Goal: Task Accomplishment & Management: Use online tool/utility

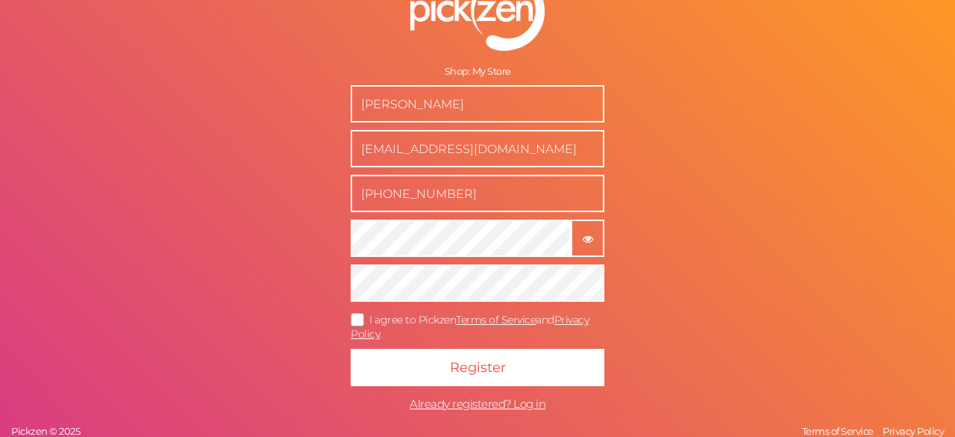
click at [581, 229] on button "× Show password" at bounding box center [588, 237] width 34 height 37
click at [354, 319] on icon at bounding box center [358, 319] width 24 height 8
click at [0, 0] on input "I agree to Pickzen Terms of Service and Privacy Policy ." at bounding box center [0, 0] width 0 height 0
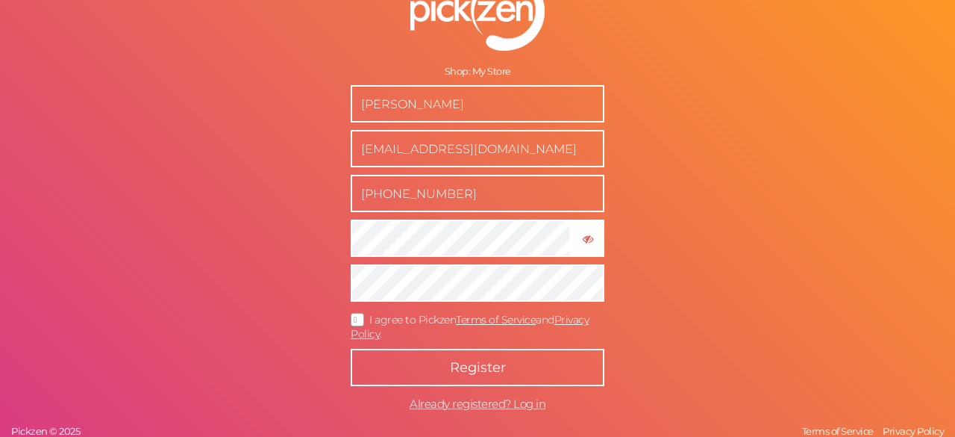
click at [416, 355] on button "Register" at bounding box center [478, 366] width 254 height 37
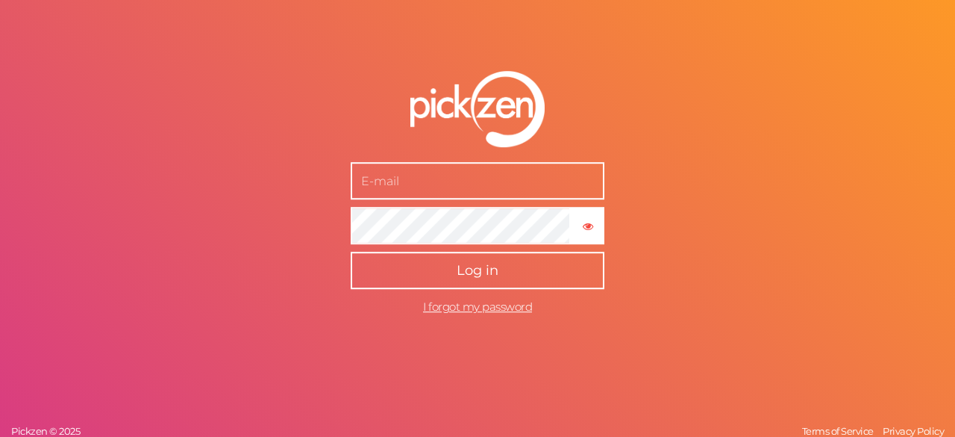
type input "[EMAIL_ADDRESS][DOMAIN_NAME]"
click at [439, 272] on button "Log in" at bounding box center [478, 269] width 254 height 37
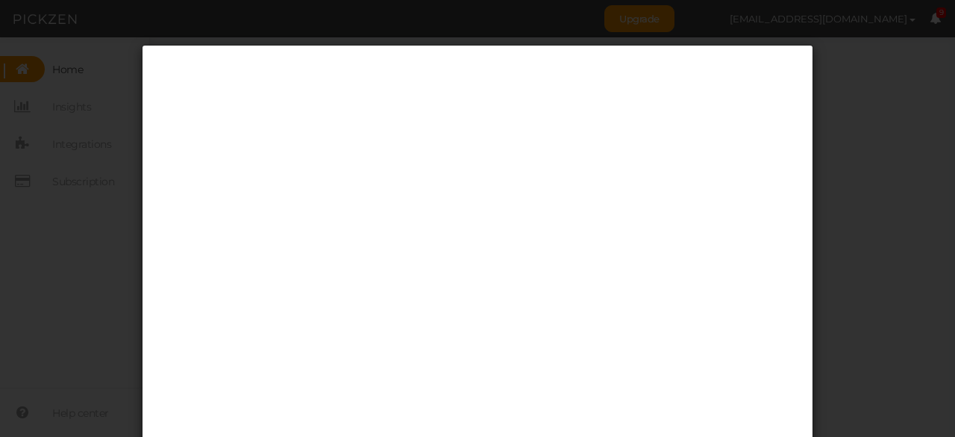
drag, startPoint x: 811, startPoint y: 146, endPoint x: 811, endPoint y: 228, distance: 82.1
click at [811, 228] on div at bounding box center [477, 218] width 955 height 437
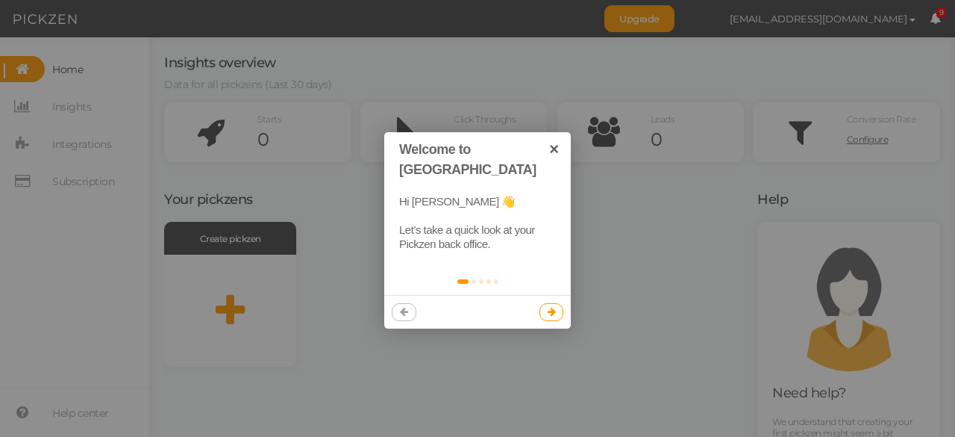
click at [554, 307] on icon at bounding box center [552, 312] width 8 height 10
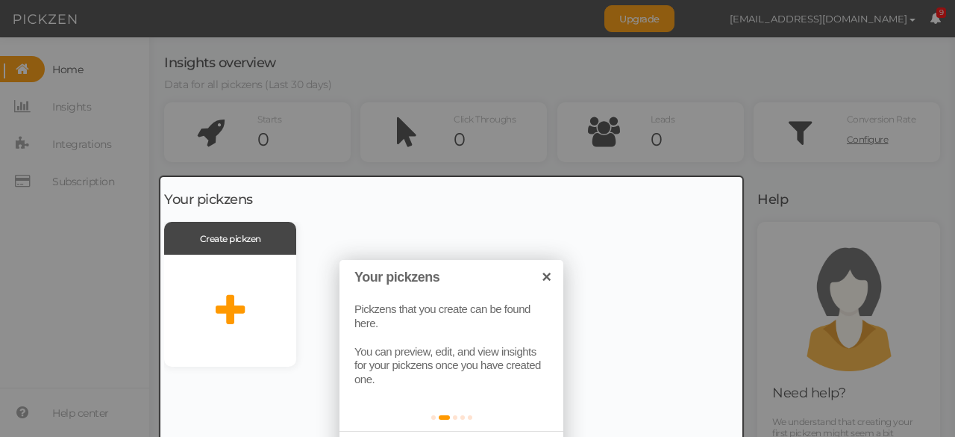
scroll to position [110, 0]
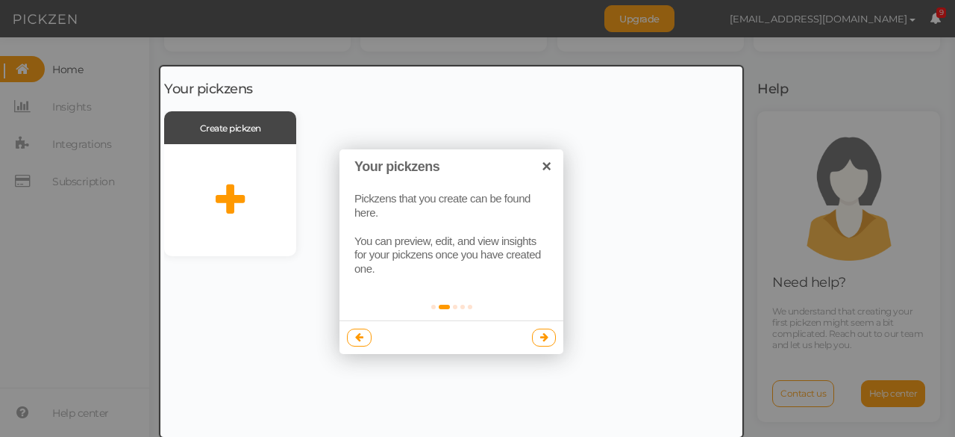
click at [549, 332] on link at bounding box center [544, 337] width 25 height 18
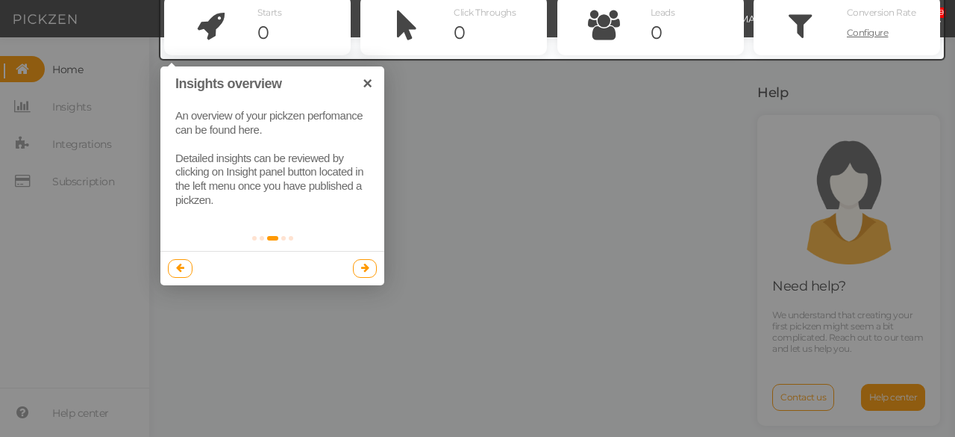
click at [362, 276] on link at bounding box center [365, 268] width 25 height 18
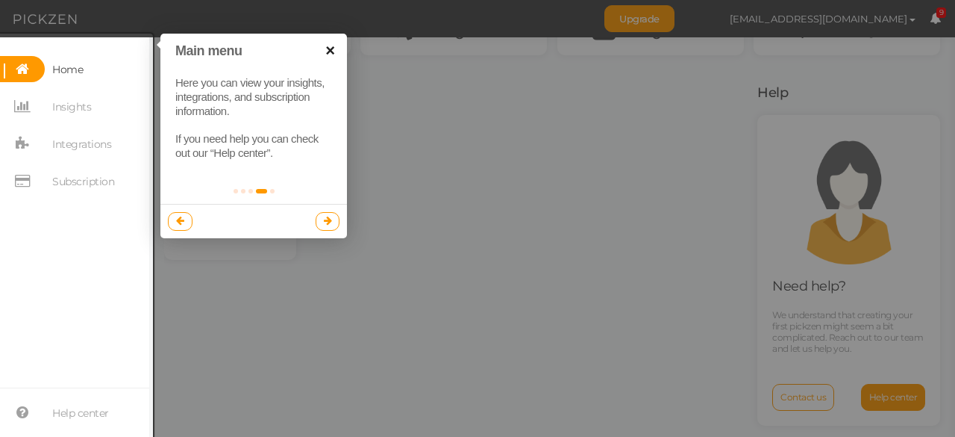
click at [328, 50] on link "×" at bounding box center [330, 51] width 34 height 34
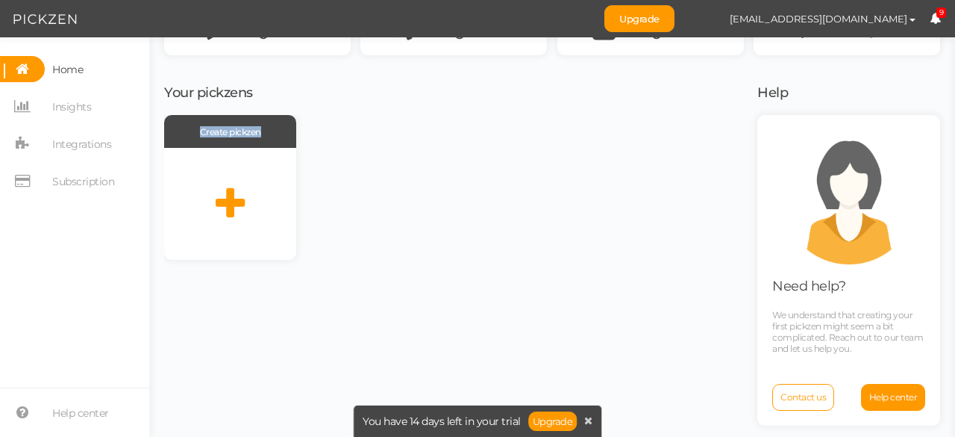
drag, startPoint x: 222, startPoint y: 184, endPoint x: 328, endPoint y: 98, distance: 136.9
click at [328, 98] on div "Your pickzens Create pickzen" at bounding box center [451, 255] width 575 height 363
click at [328, 98] on h3 "Your pickzens" at bounding box center [451, 93] width 575 height 15
click at [278, 135] on div "Create pickzen" at bounding box center [230, 131] width 132 height 33
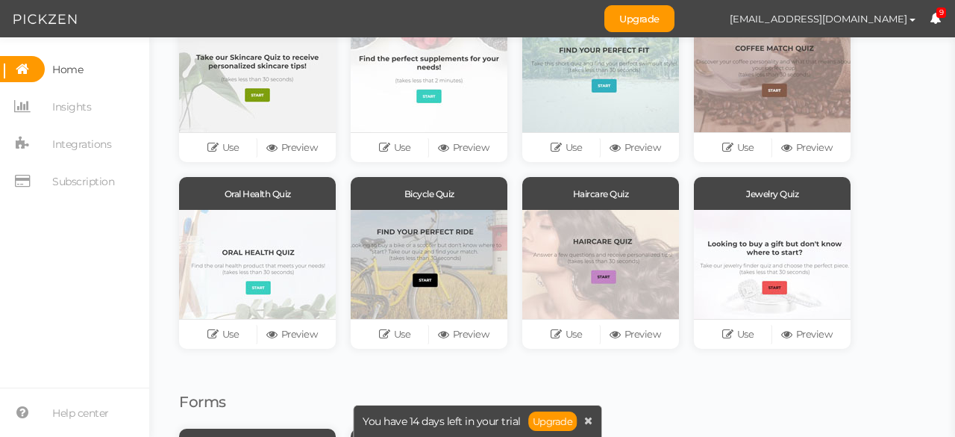
scroll to position [133, 0]
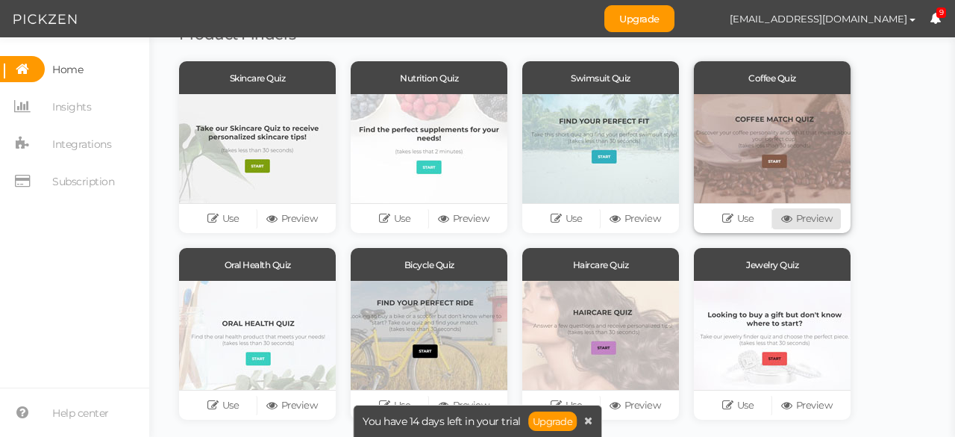
click at [790, 223] on icon at bounding box center [788, 218] width 15 height 11
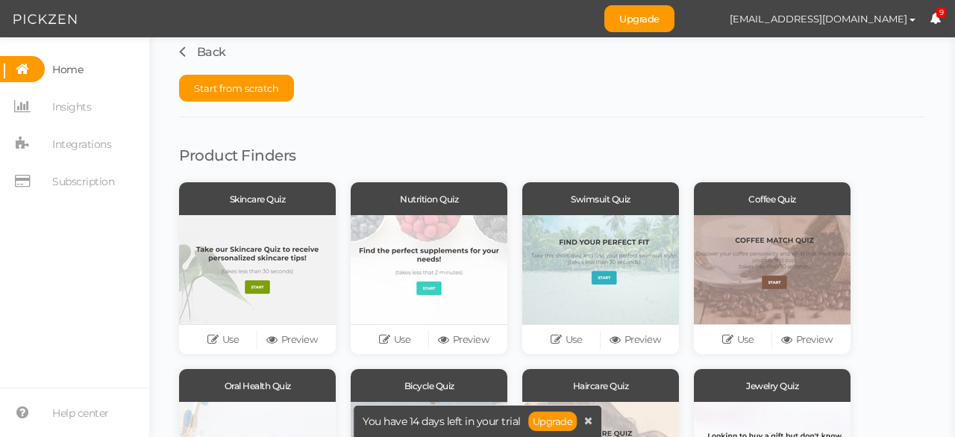
scroll to position [0, 0]
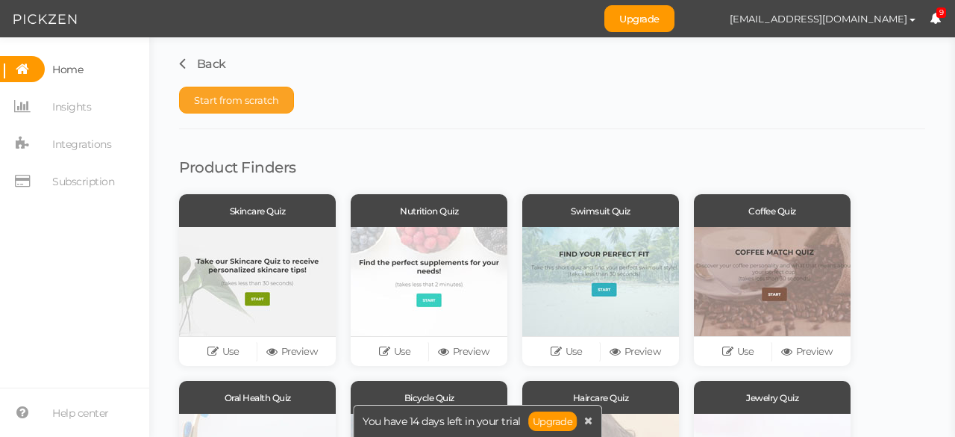
click at [244, 100] on span "Start from scratch" at bounding box center [236, 100] width 85 height 12
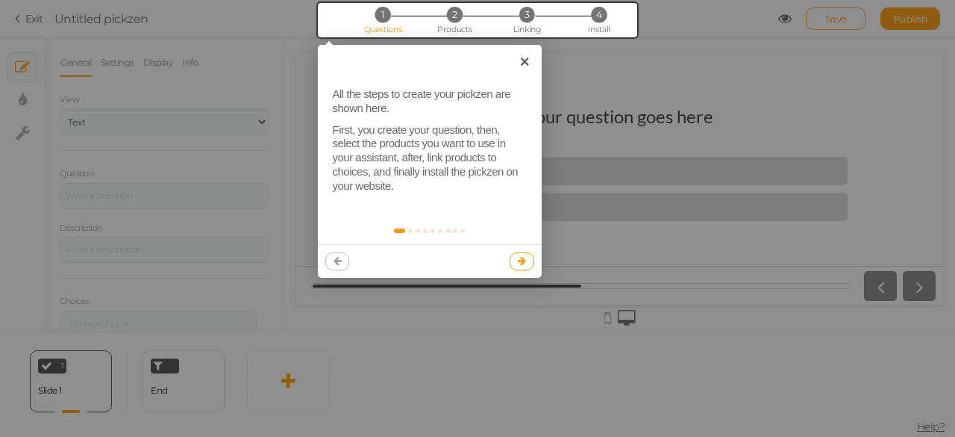
click at [517, 267] on link at bounding box center [522, 261] width 25 height 18
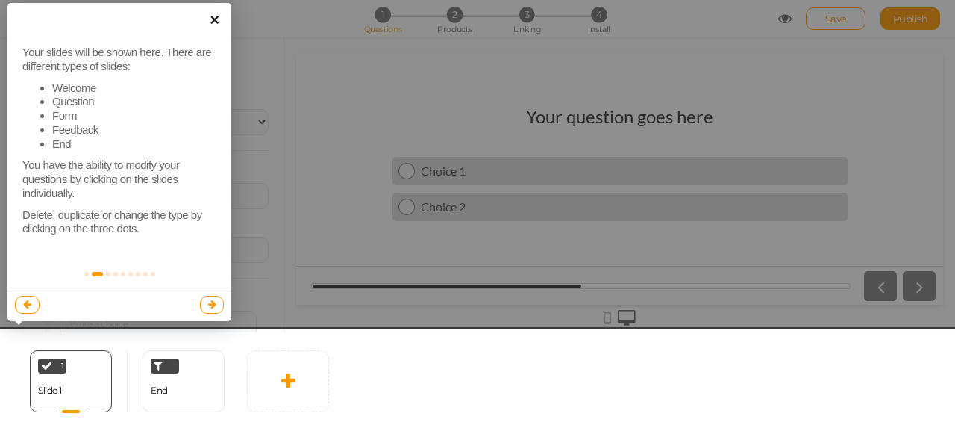
click at [209, 22] on link "×" at bounding box center [215, 20] width 34 height 34
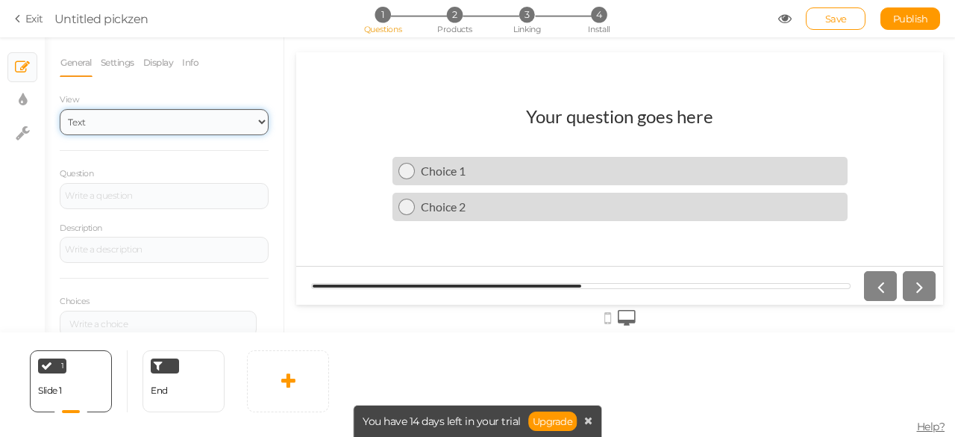
click at [182, 118] on select "Text Images Slider Dropdown" at bounding box center [164, 122] width 209 height 26
click at [60, 109] on select "Text Images Slider Dropdown" at bounding box center [164, 122] width 209 height 26
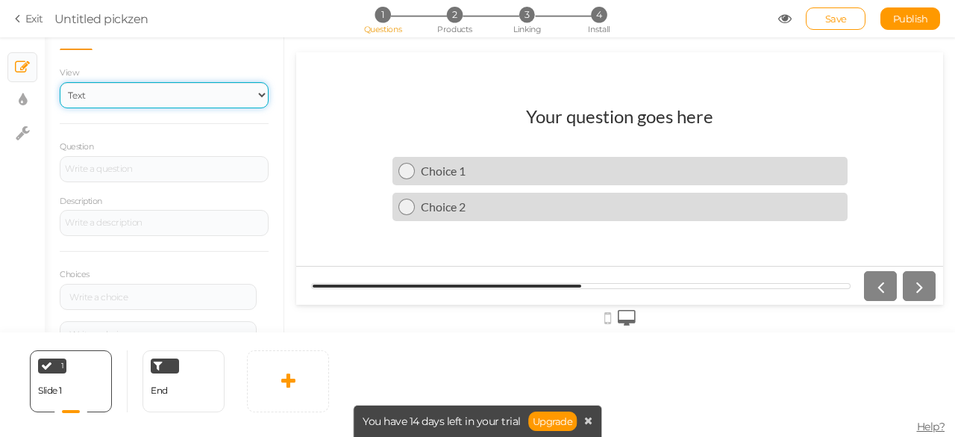
scroll to position [28, 0]
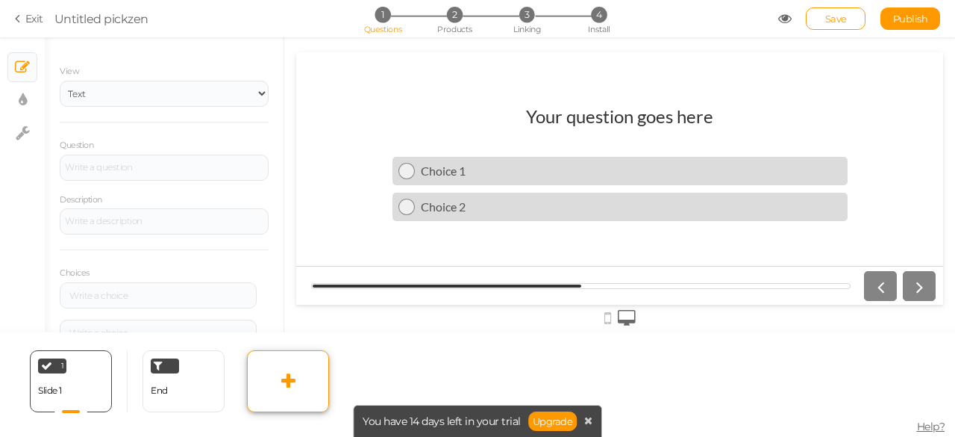
click at [260, 371] on link at bounding box center [288, 381] width 82 height 62
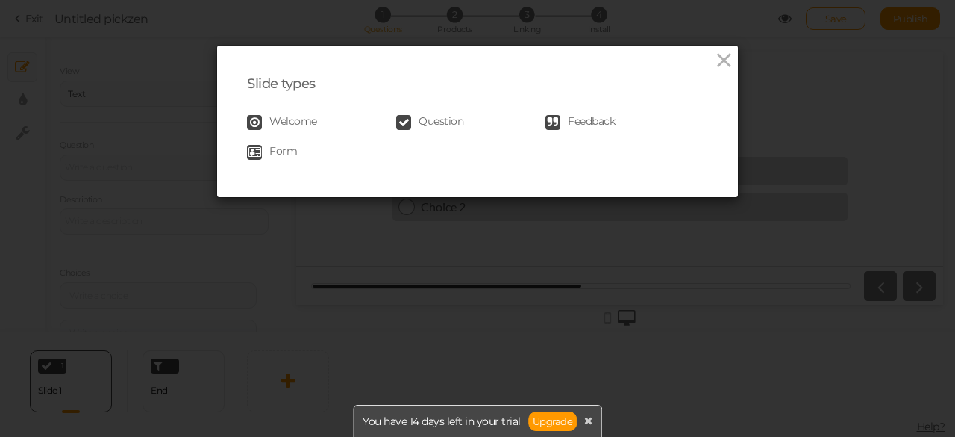
click at [295, 381] on div "Slide types Welcome Question Feedback Form" at bounding box center [477, 218] width 955 height 437
click at [301, 120] on span "Welcome" at bounding box center [293, 122] width 48 height 15
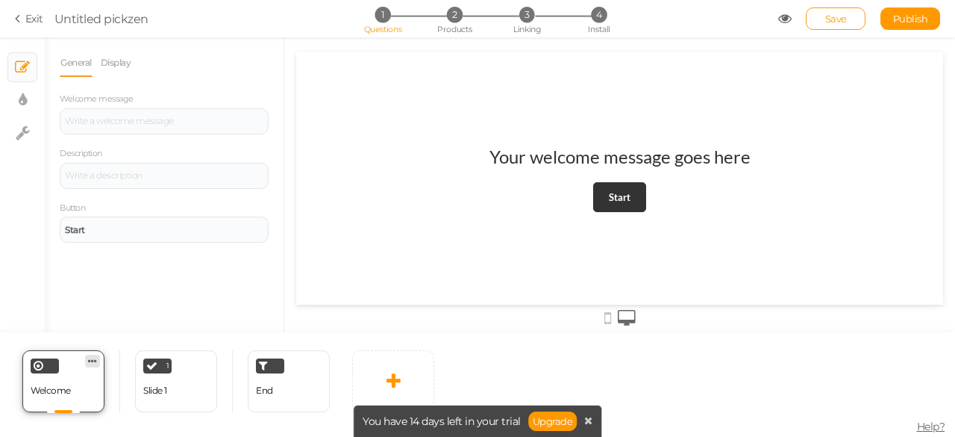
click at [90, 360] on icon at bounding box center [92, 360] width 9 height 11
click at [91, 355] on span "Delete" at bounding box center [89, 356] width 27 height 11
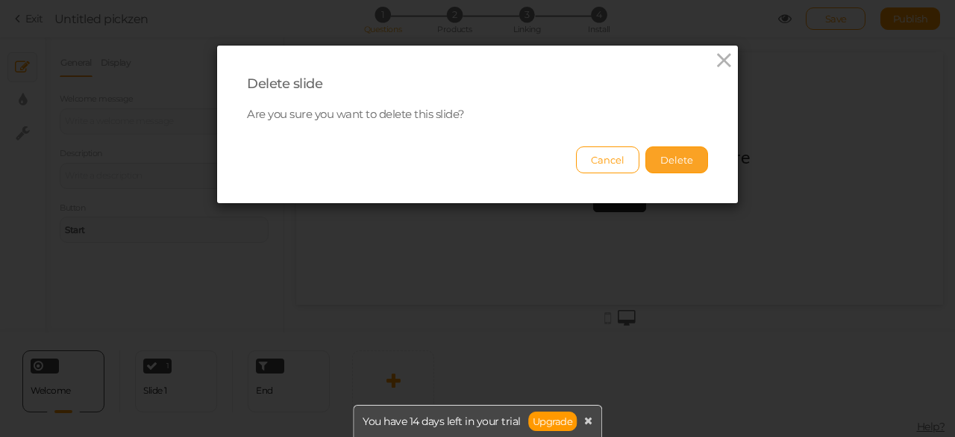
click at [674, 160] on button "Delete" at bounding box center [676, 159] width 63 height 27
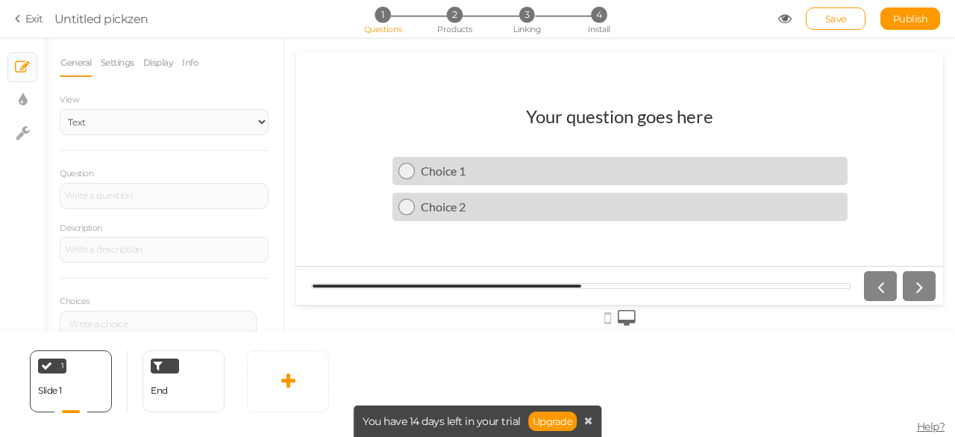
scroll to position [0, 0]
click at [595, 114] on h1 "Your question goes here" at bounding box center [619, 123] width 187 height 37
click at [301, 398] on link at bounding box center [288, 381] width 82 height 62
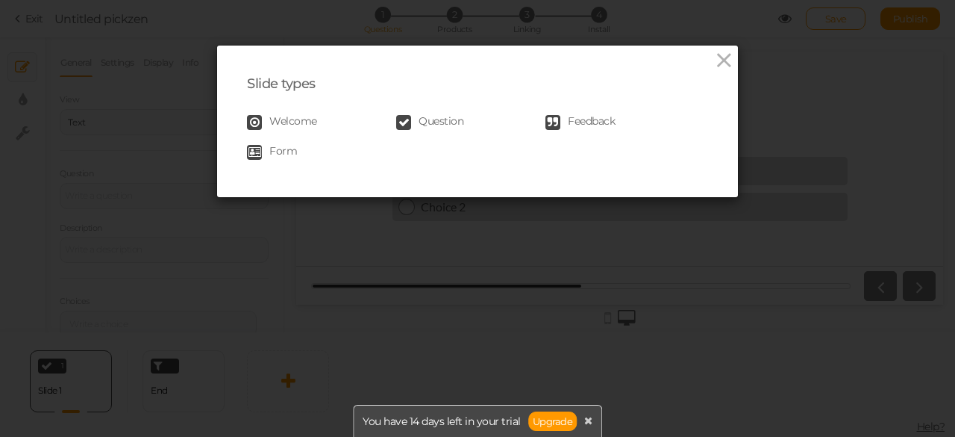
click at [729, 46] on div "Slide types Welcome Question Feedback Form" at bounding box center [477, 121] width 521 height 151
click at [719, 60] on icon at bounding box center [724, 60] width 22 height 22
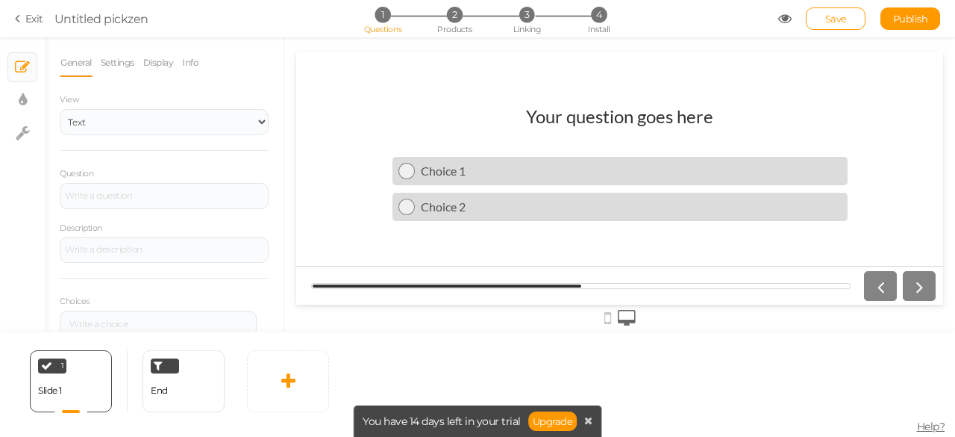
click at [18, 18] on icon at bounding box center [20, 18] width 10 height 13
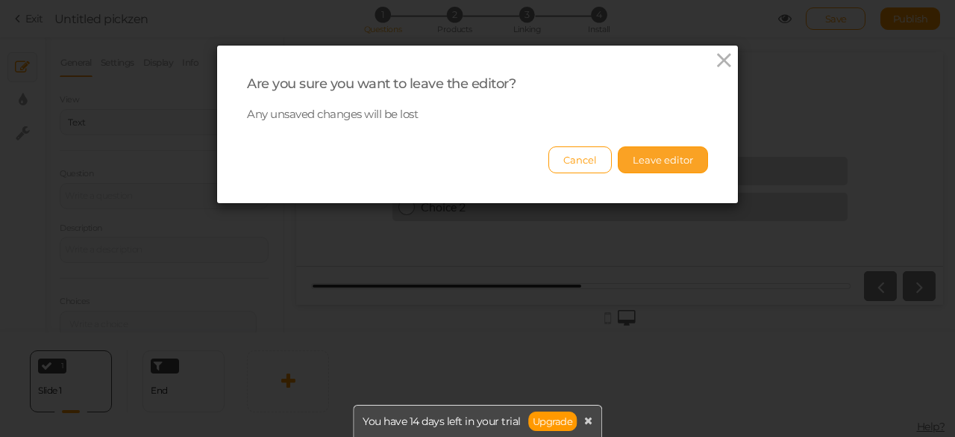
click at [662, 157] on button "Leave editor" at bounding box center [663, 159] width 90 height 27
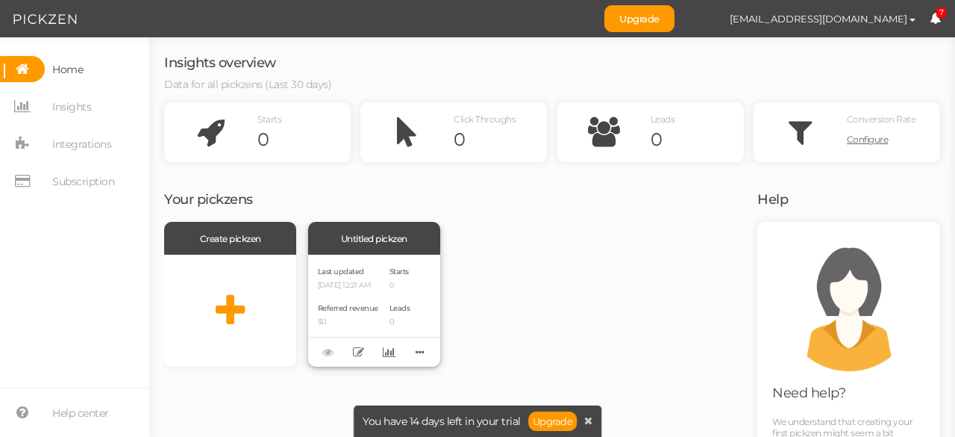
click at [340, 244] on div "Untitled pickzen" at bounding box center [374, 238] width 132 height 33
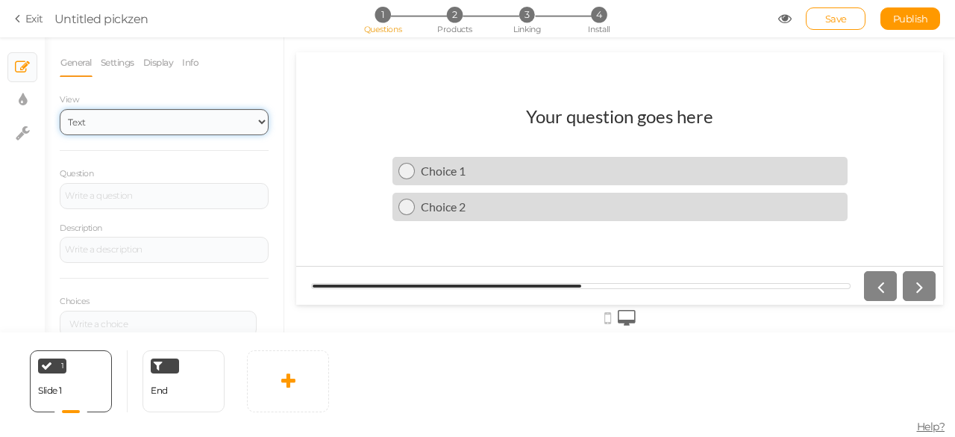
click at [187, 109] on select "Text Images Slider Dropdown" at bounding box center [164, 122] width 209 height 26
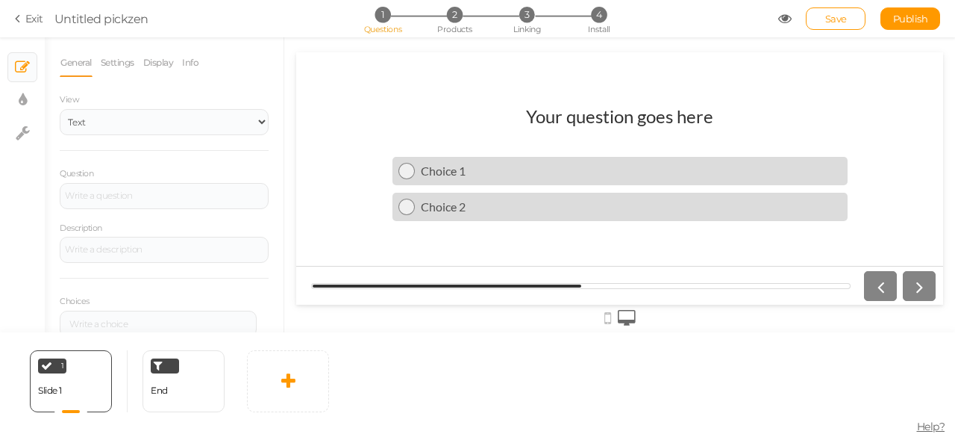
click at [93, 225] on label "Description" at bounding box center [81, 228] width 43 height 10
click at [122, 185] on div at bounding box center [164, 196] width 209 height 26
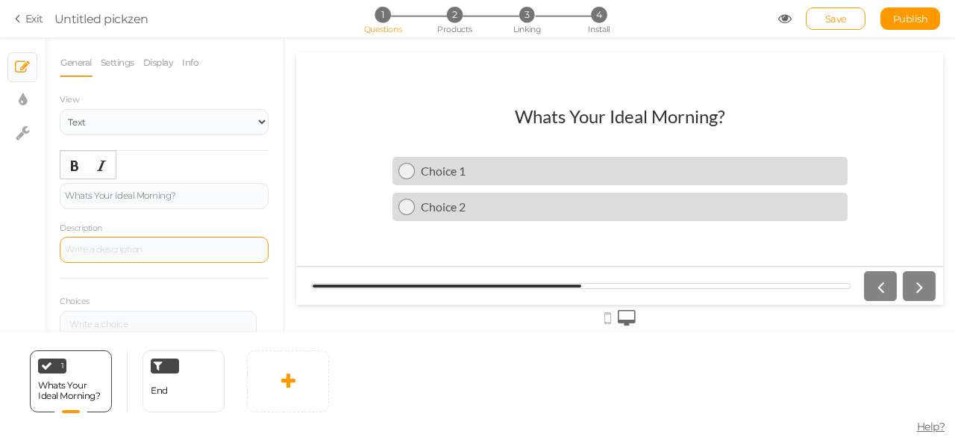
click at [95, 245] on div at bounding box center [164, 250] width 209 height 26
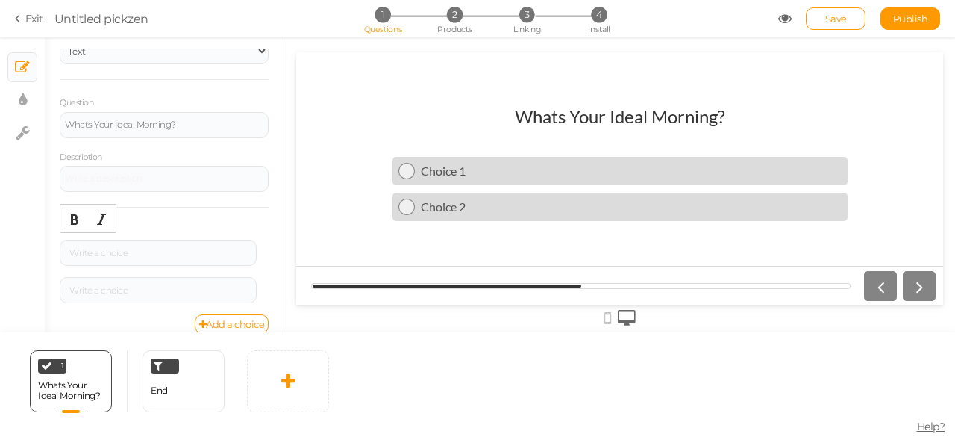
scroll to position [87, 0]
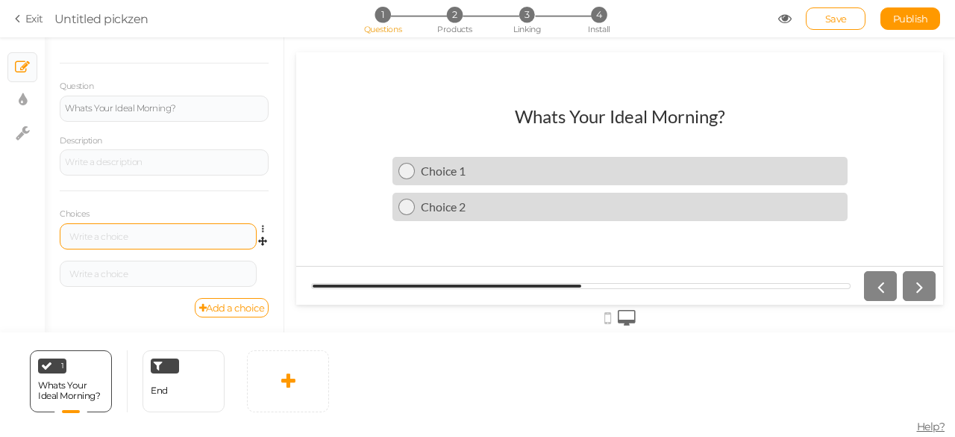
click at [200, 247] on div at bounding box center [158, 236] width 197 height 26
click at [186, 240] on div at bounding box center [158, 236] width 187 height 9
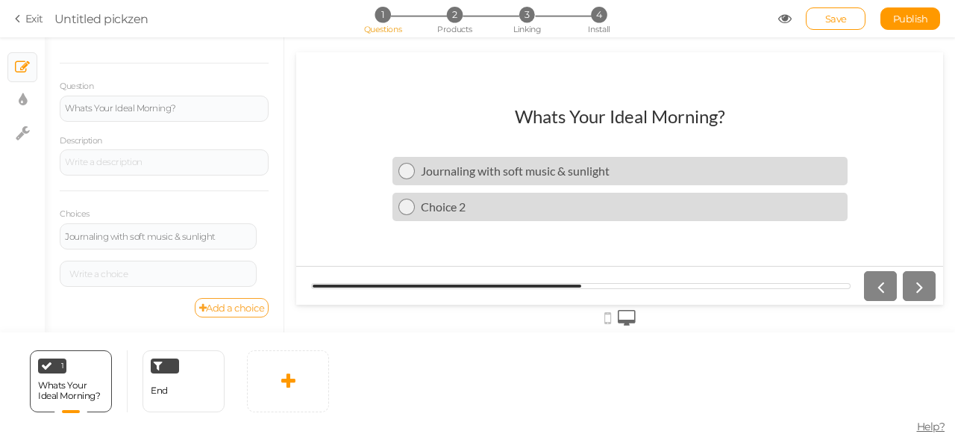
click at [203, 301] on link "Add a choice" at bounding box center [232, 307] width 75 height 19
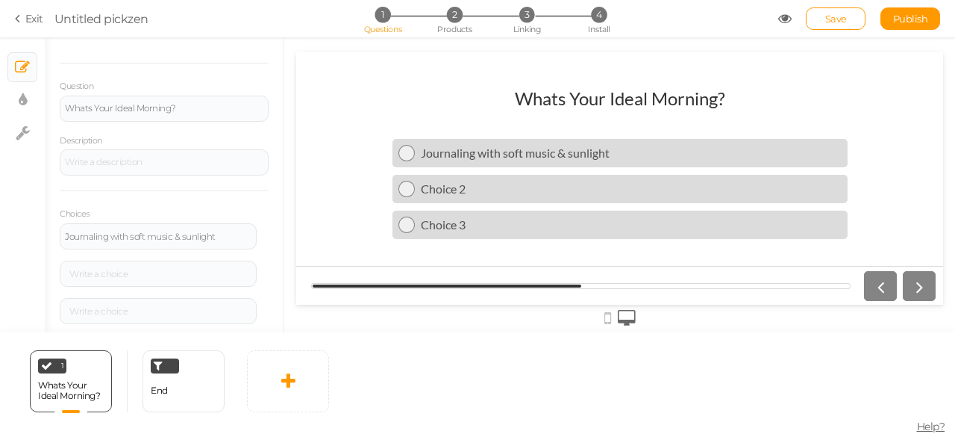
scroll to position [125, 0]
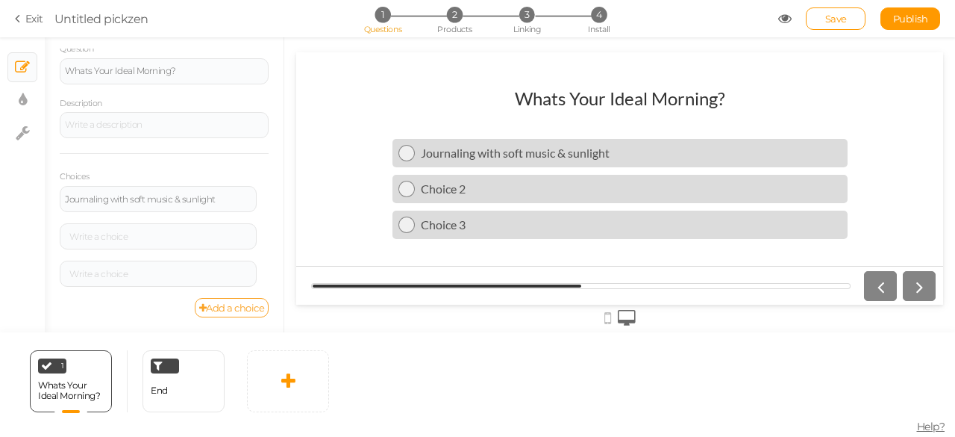
click at [225, 313] on link "Add a choice" at bounding box center [232, 307] width 75 height 19
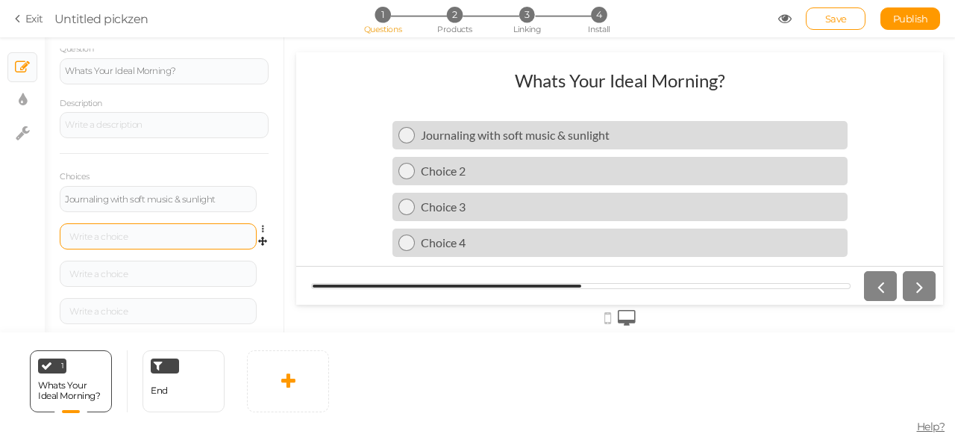
click at [126, 223] on div at bounding box center [158, 236] width 197 height 26
click at [132, 235] on div at bounding box center [158, 236] width 187 height 9
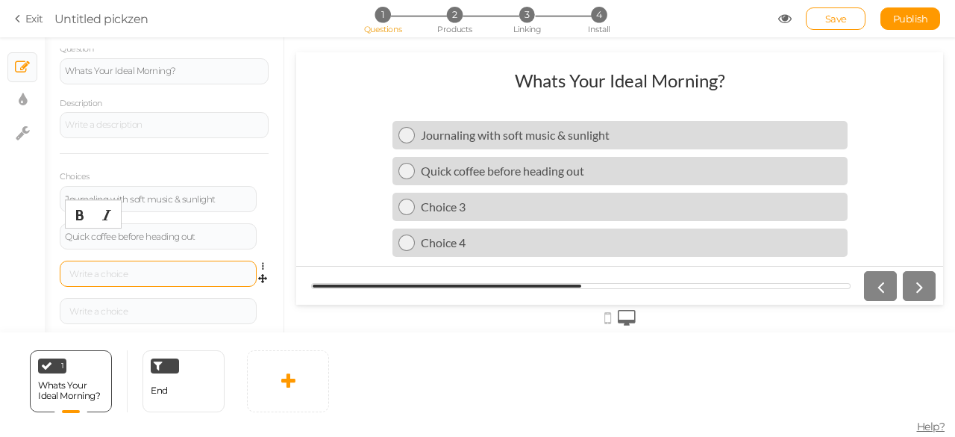
click at [123, 266] on div at bounding box center [158, 273] width 197 height 26
click at [131, 266] on div at bounding box center [158, 273] width 197 height 26
click at [116, 275] on div at bounding box center [158, 273] width 187 height 9
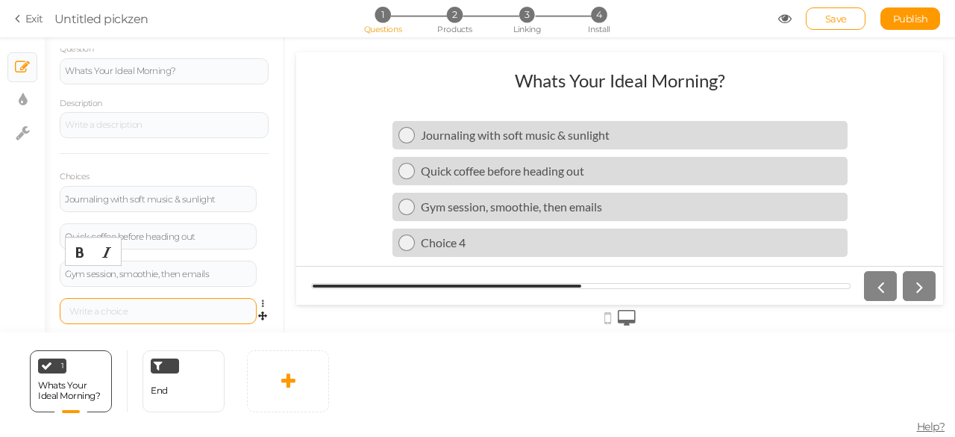
click at [118, 307] on div at bounding box center [158, 311] width 187 height 9
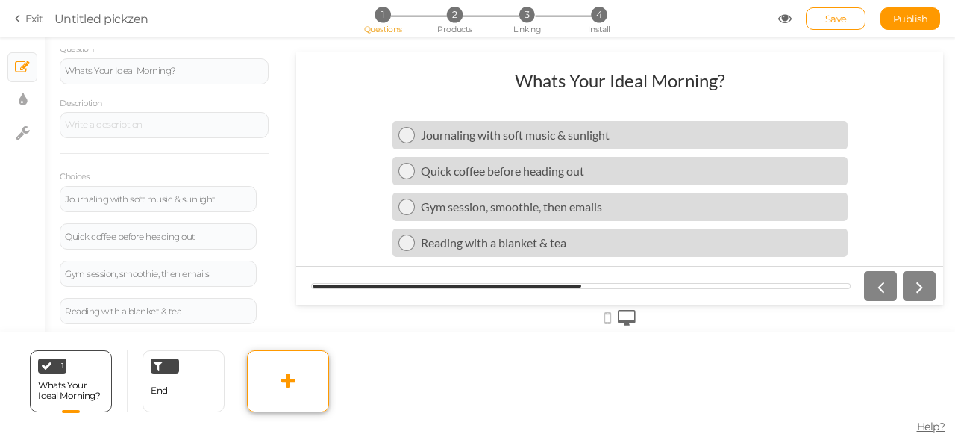
click at [247, 365] on link at bounding box center [288, 381] width 82 height 62
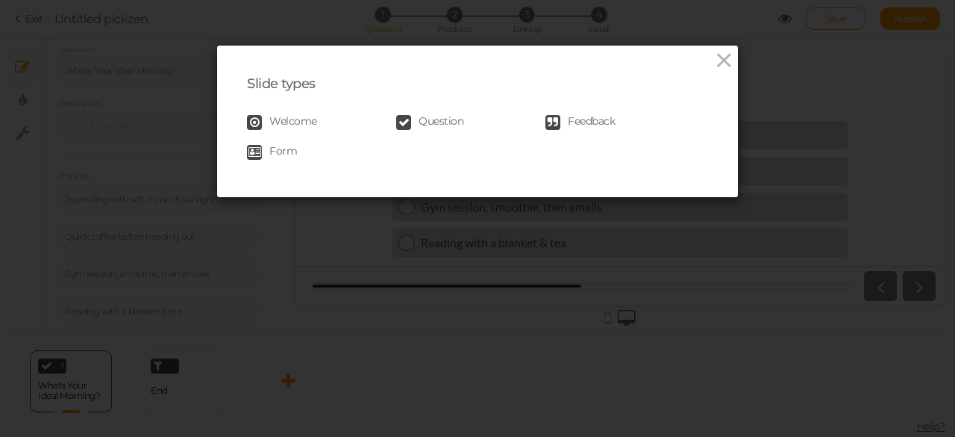
click at [446, 125] on span "Question" at bounding box center [441, 122] width 45 height 15
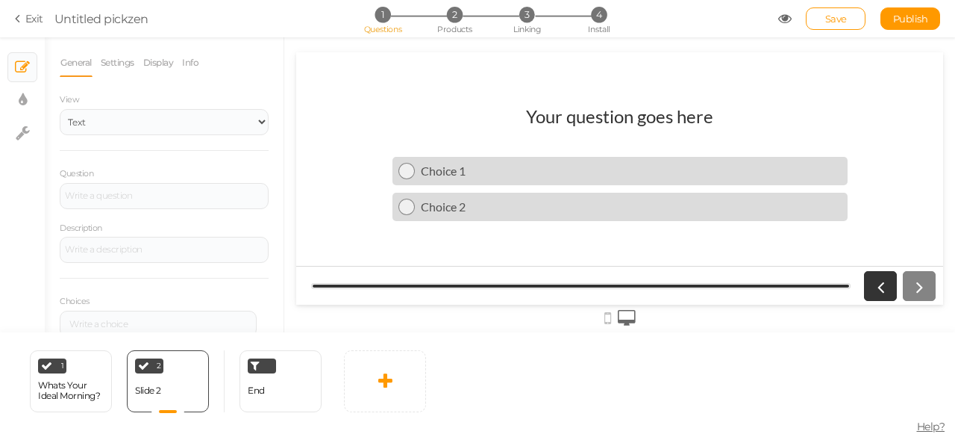
scroll to position [0, 0]
click at [125, 197] on div at bounding box center [164, 196] width 209 height 26
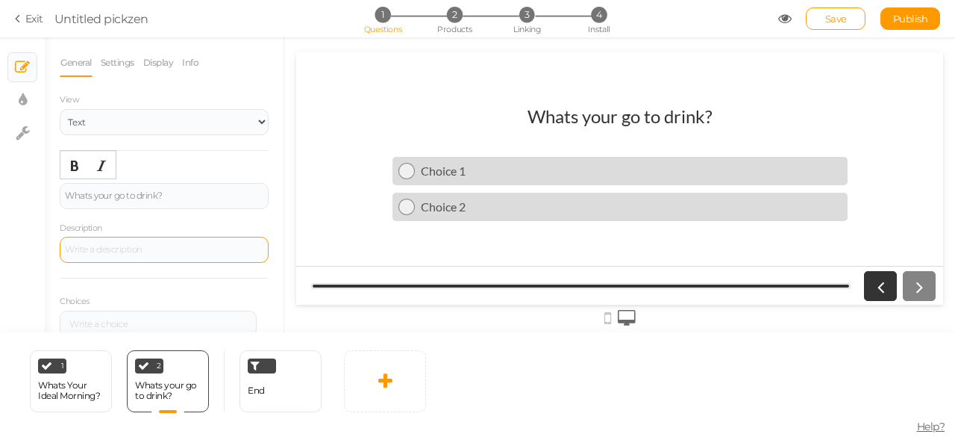
click at [107, 243] on div at bounding box center [164, 250] width 209 height 26
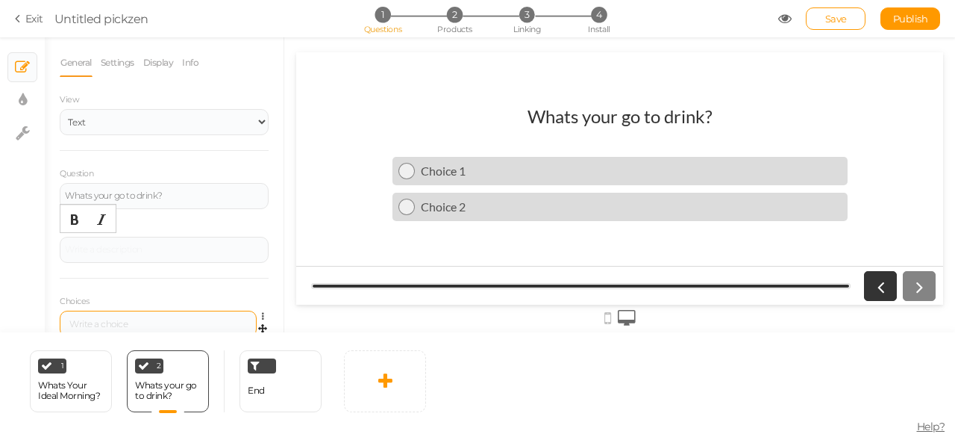
click at [113, 315] on div at bounding box center [158, 323] width 197 height 26
click at [107, 323] on div at bounding box center [158, 323] width 187 height 9
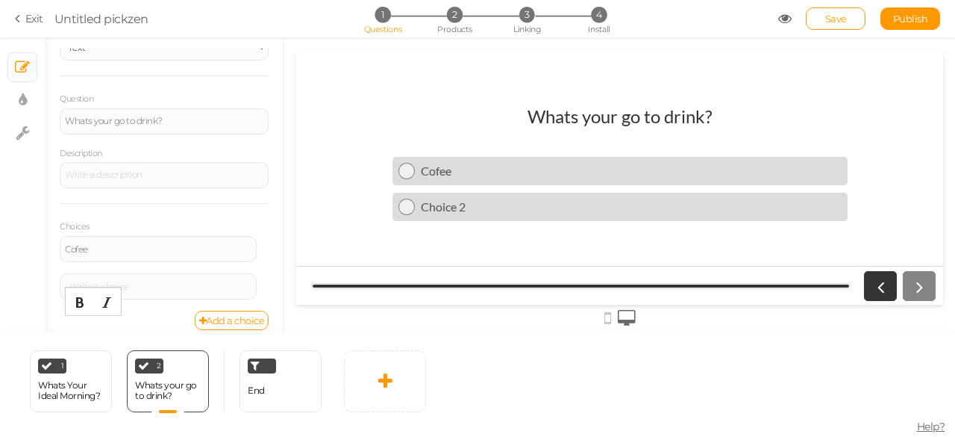
scroll to position [82, 0]
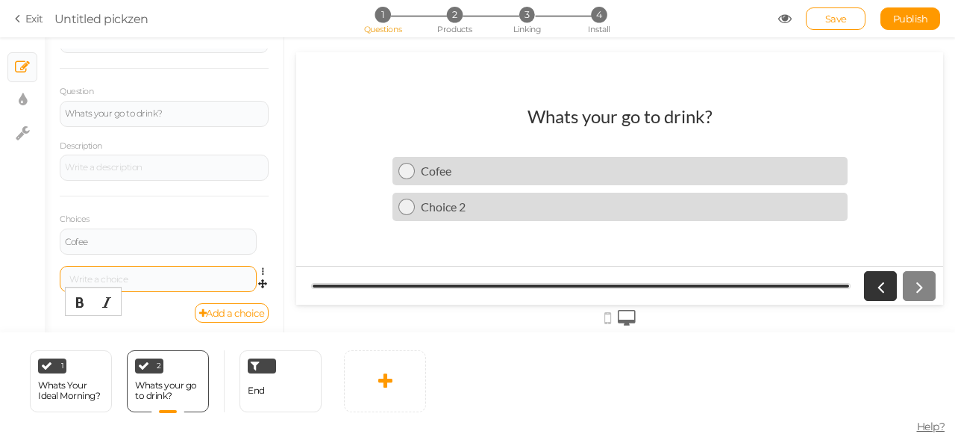
click at [184, 279] on div at bounding box center [158, 279] width 187 height 9
click at [195, 304] on link "Add a choice" at bounding box center [232, 312] width 75 height 19
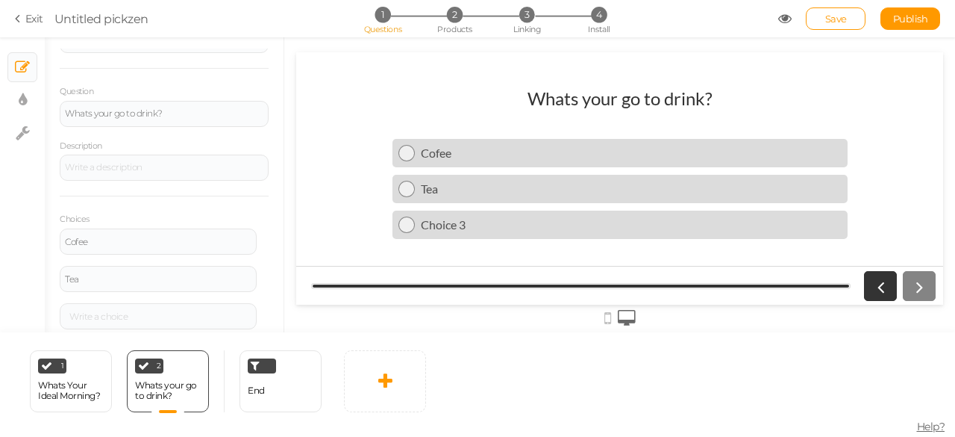
scroll to position [125, 0]
click at [228, 310] on link "Add a choice" at bounding box center [232, 307] width 75 height 19
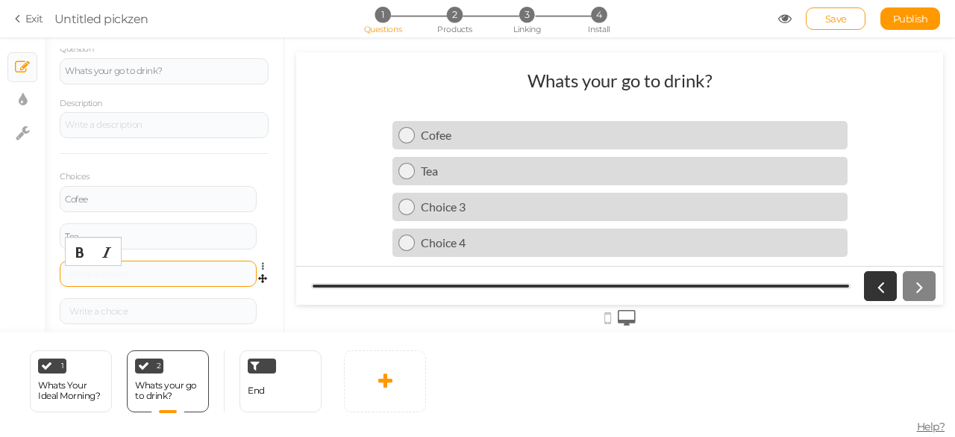
click at [158, 275] on div at bounding box center [158, 273] width 187 height 9
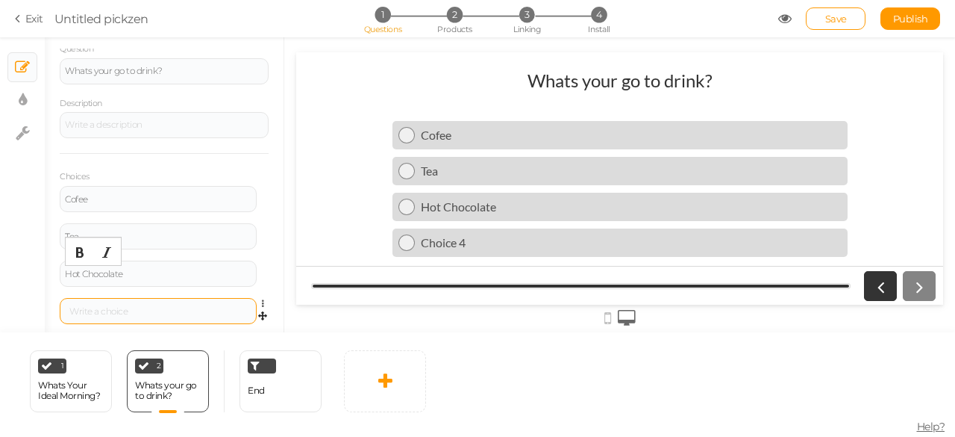
click at [131, 303] on div at bounding box center [158, 311] width 197 height 26
click at [130, 303] on div at bounding box center [158, 311] width 197 height 26
click at [105, 308] on div at bounding box center [158, 311] width 187 height 9
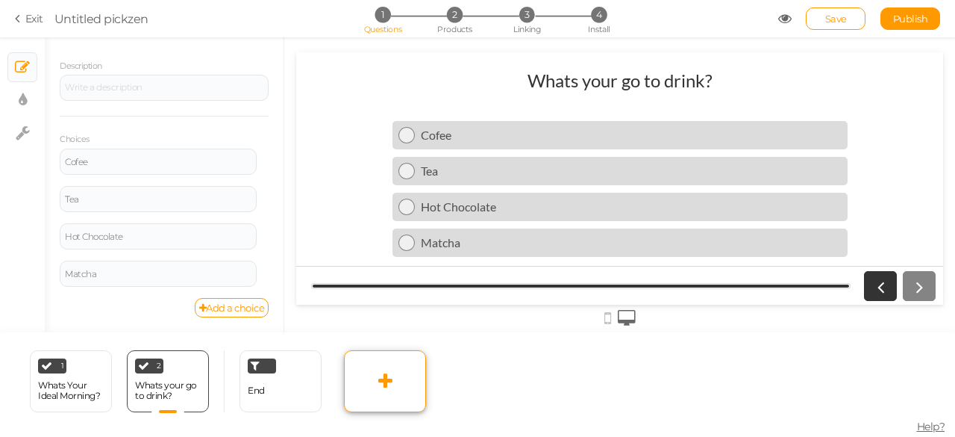
click at [365, 379] on link at bounding box center [385, 381] width 82 height 62
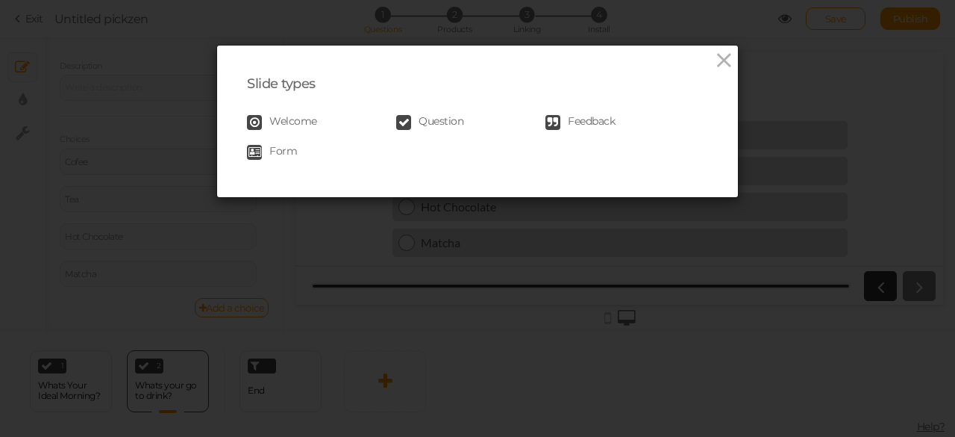
click at [419, 120] on span "Question" at bounding box center [441, 122] width 45 height 15
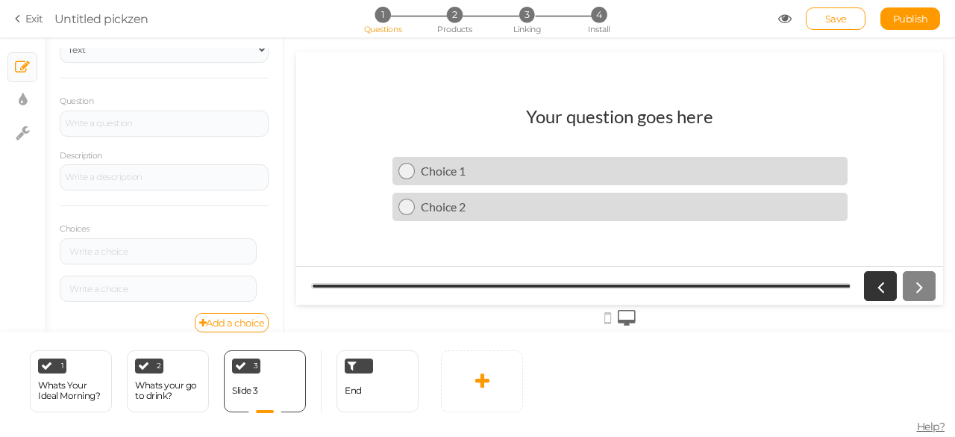
scroll to position [87, 0]
click at [240, 301] on link "Add a choice" at bounding box center [232, 307] width 75 height 19
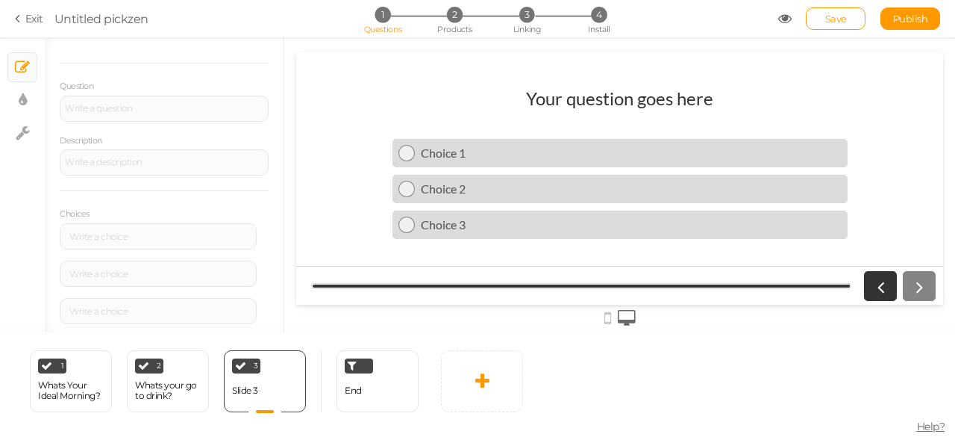
scroll to position [125, 0]
click at [241, 319] on div "General Settings Display Info View Text Images Slider Dropdown Question Descrip…" at bounding box center [164, 191] width 239 height 284
click at [241, 306] on link "Add a choice" at bounding box center [232, 307] width 75 height 19
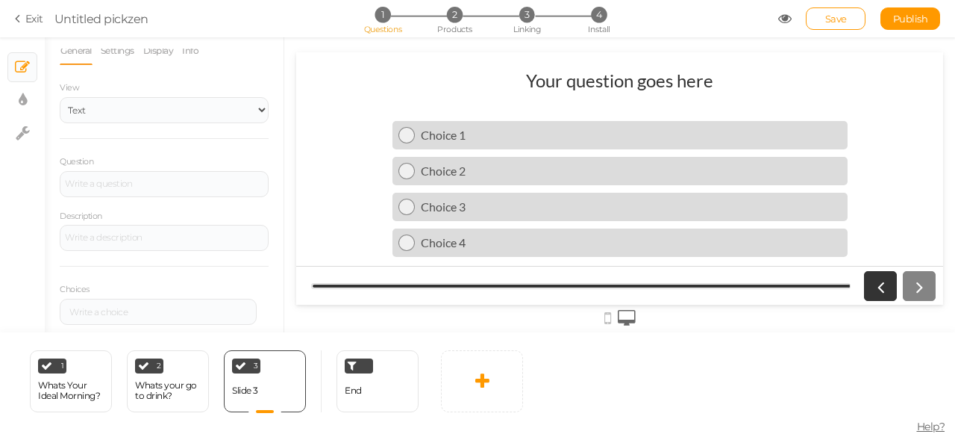
scroll to position [10, 0]
click at [157, 184] on div at bounding box center [164, 185] width 198 height 9
click at [157, 178] on div at bounding box center [164, 185] width 209 height 26
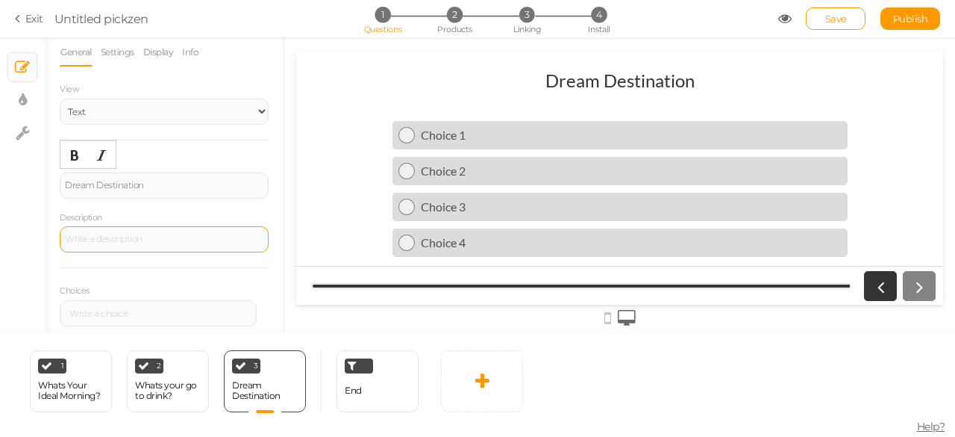
click at [90, 247] on div at bounding box center [164, 239] width 209 height 26
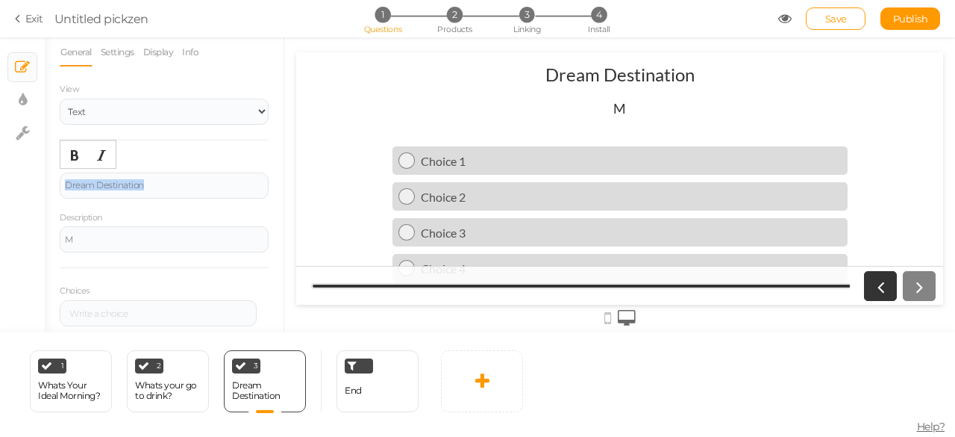
drag, startPoint x: 183, startPoint y: 189, endPoint x: 46, endPoint y: 181, distance: 137.5
click at [46, 181] on div "General Settings Display Info View Text Images Slider Dropdown Question Dream D…" at bounding box center [164, 191] width 239 height 284
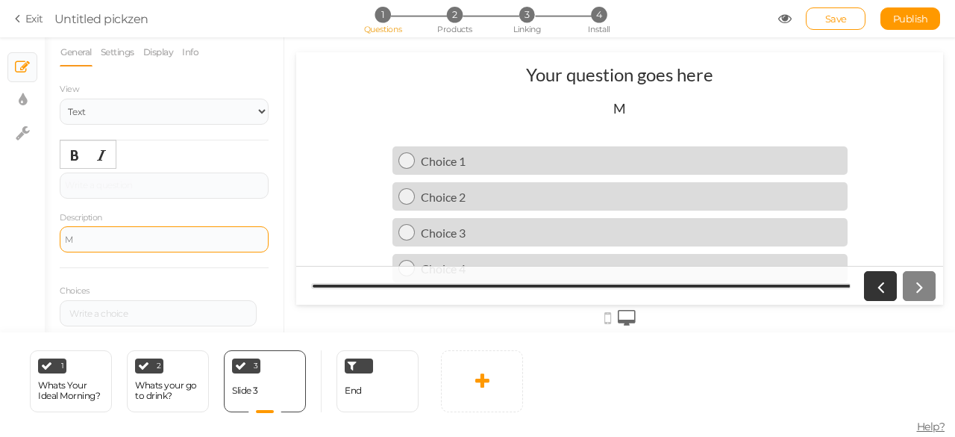
click at [83, 242] on div "M" at bounding box center [164, 239] width 198 height 9
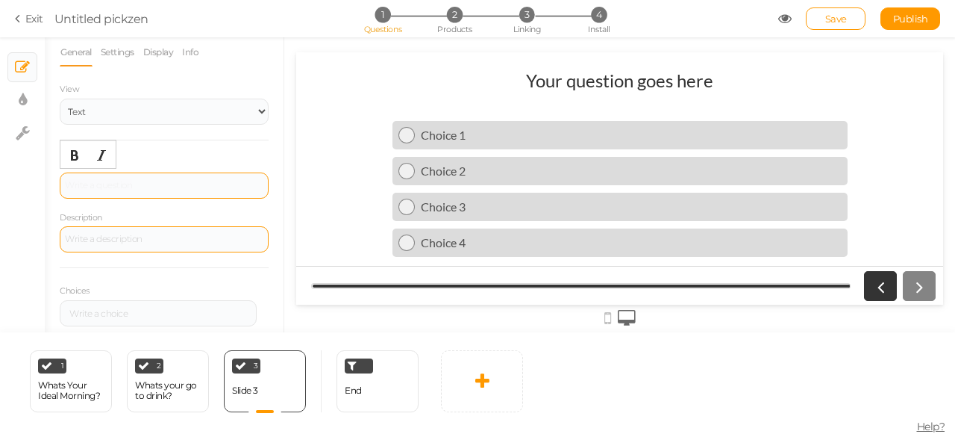
click at [137, 181] on div at bounding box center [164, 185] width 198 height 9
click at [100, 184] on div "Favorite colour" at bounding box center [164, 185] width 198 height 9
click at [104, 184] on div "Favorite colour" at bounding box center [164, 185] width 198 height 9
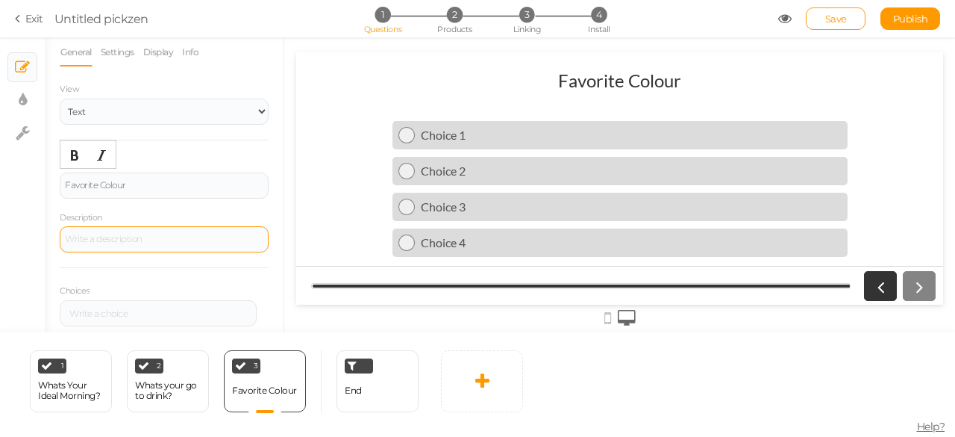
click at [80, 241] on div at bounding box center [164, 239] width 209 height 26
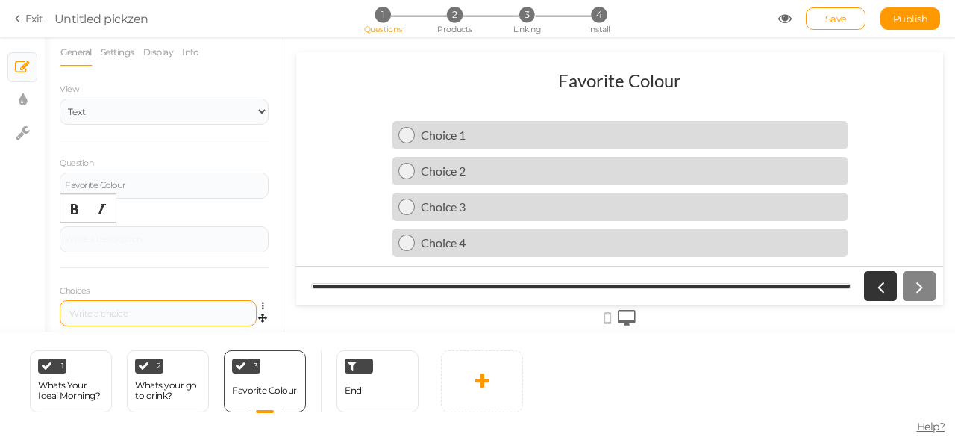
click at [106, 309] on div at bounding box center [158, 313] width 187 height 9
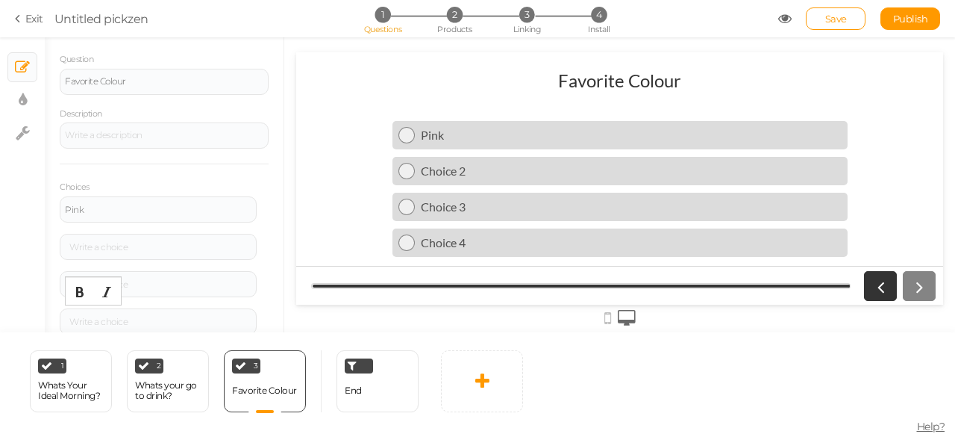
scroll to position [146, 0]
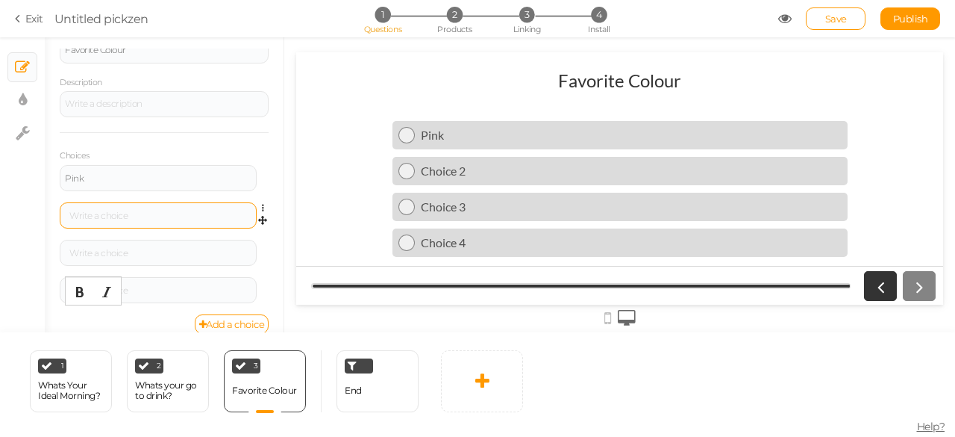
click at [160, 219] on div at bounding box center [158, 215] width 187 height 9
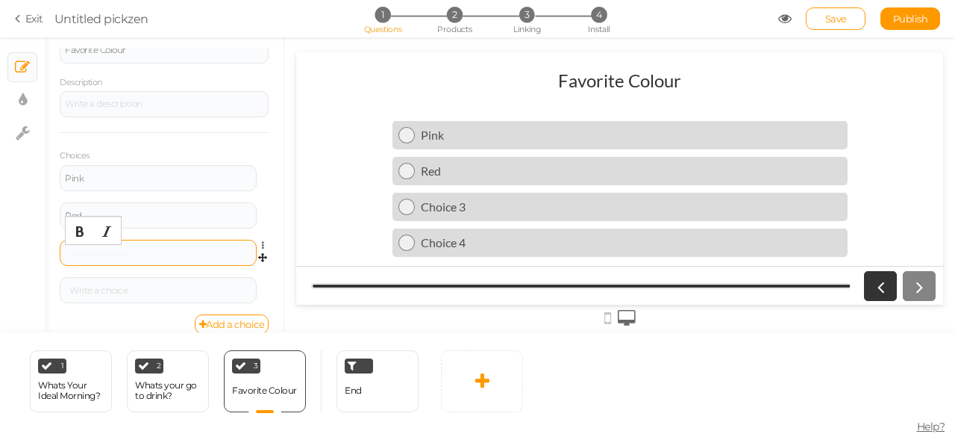
click at [126, 249] on div at bounding box center [158, 252] width 187 height 9
click at [128, 240] on div at bounding box center [158, 253] width 197 height 26
click at [115, 252] on div at bounding box center [158, 252] width 187 height 9
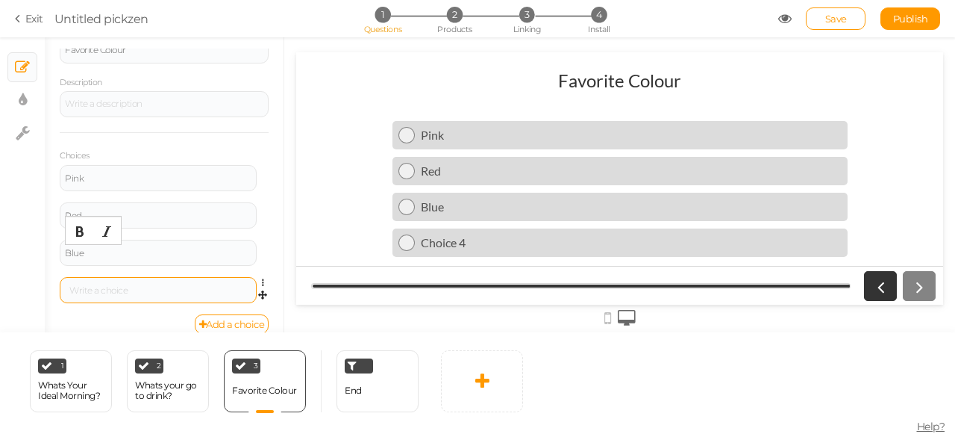
click at [98, 284] on div at bounding box center [158, 290] width 197 height 26
click at [97, 284] on div at bounding box center [158, 290] width 197 height 26
click at [87, 289] on div at bounding box center [158, 290] width 187 height 9
click at [96, 325] on div "Add a choice" at bounding box center [164, 323] width 209 height 19
drag, startPoint x: 378, startPoint y: 363, endPoint x: 500, endPoint y: 348, distance: 122.5
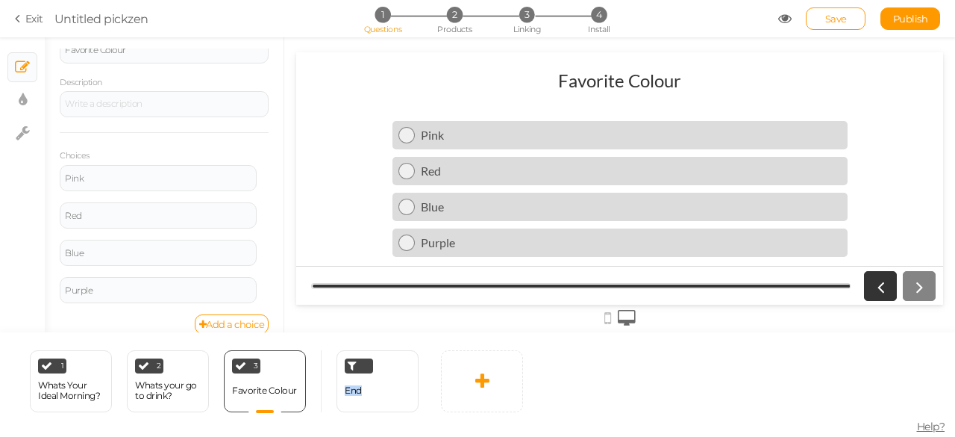
click at [500, 348] on div "1 Whats Your Ideal Morning? × Define the conditions to show this slide. Clone C…" at bounding box center [265, 380] width 531 height 97
click at [460, 384] on link at bounding box center [482, 381] width 82 height 62
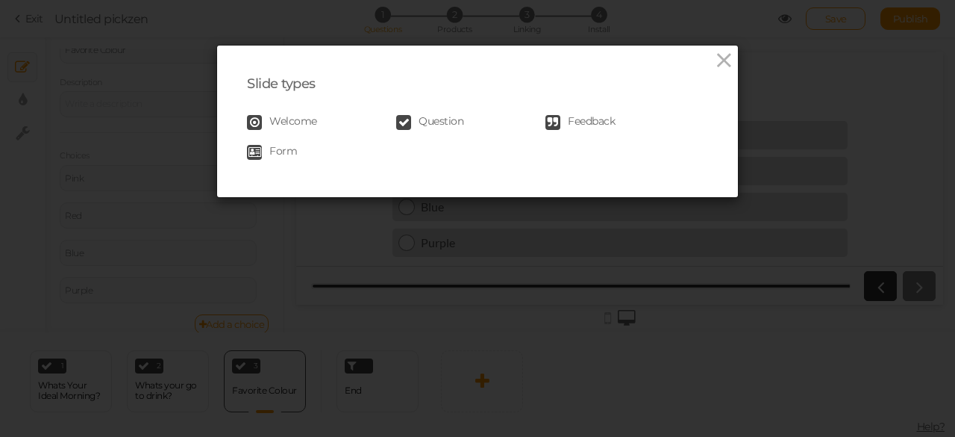
click at [410, 128] on link "Question" at bounding box center [470, 122] width 149 height 15
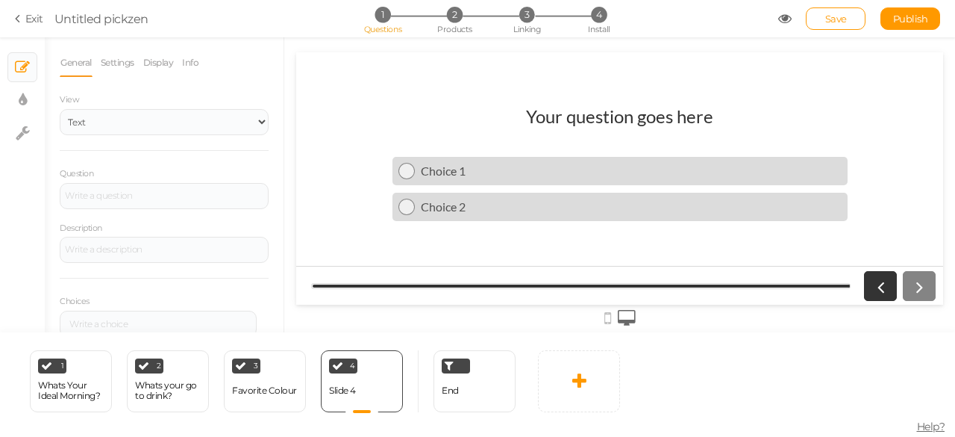
scroll to position [0, 0]
click at [140, 196] on div at bounding box center [164, 195] width 198 height 9
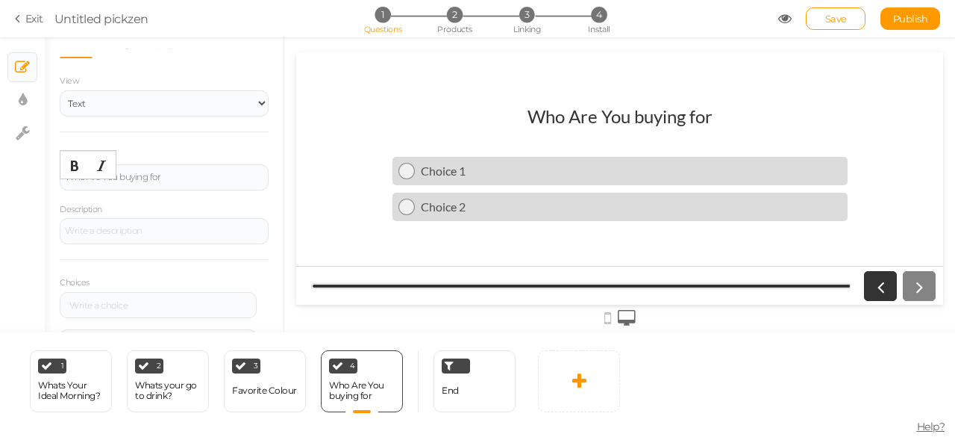
scroll to position [51, 0]
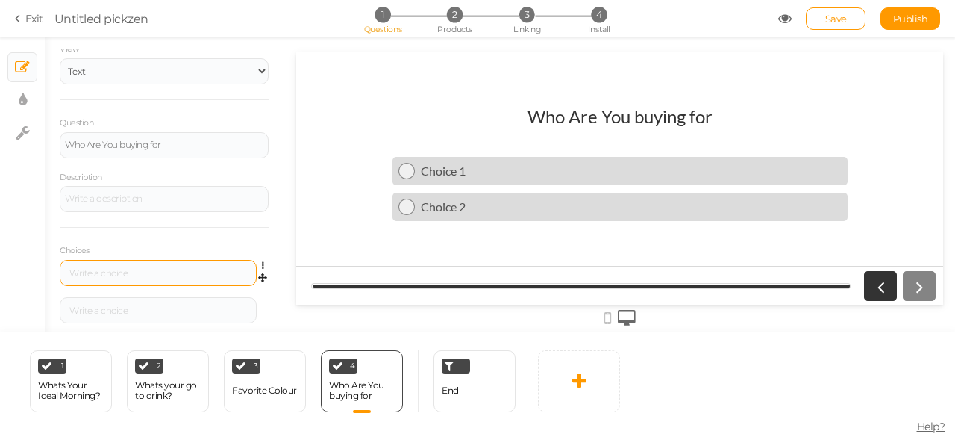
click at [128, 279] on div at bounding box center [158, 273] width 197 height 26
click at [128, 275] on div at bounding box center [158, 273] width 187 height 9
click at [259, 232] on div "General Settings Display Info View Text Images Slider Dropdown Question Who Are…" at bounding box center [164, 191] width 239 height 284
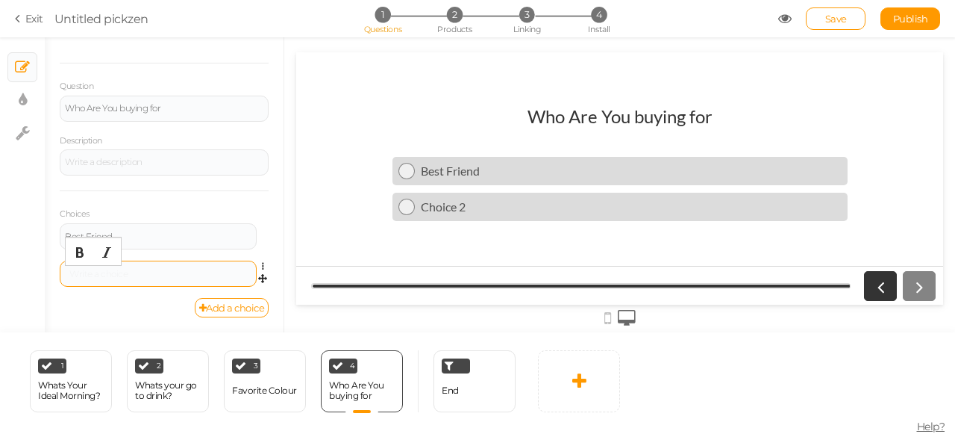
click at [175, 277] on div at bounding box center [158, 273] width 187 height 9
click at [210, 310] on link "Add a choice" at bounding box center [232, 307] width 75 height 19
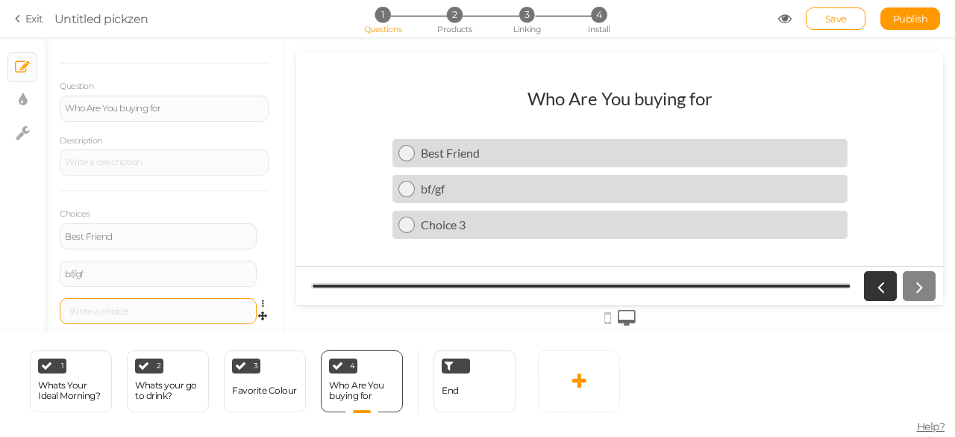
click at [175, 309] on div at bounding box center [158, 311] width 187 height 9
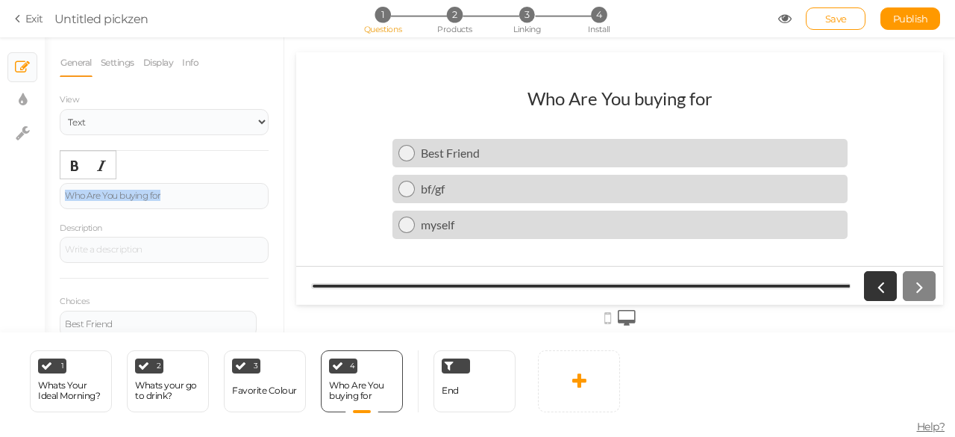
drag, startPoint x: 208, startPoint y: 195, endPoint x: 58, endPoint y: 182, distance: 150.6
click at [58, 182] on div "General Settings Display Info View Text Images Slider Dropdown Question Who Are…" at bounding box center [164, 191] width 239 height 284
click at [284, 195] on div "General Settings Display Info View Text Images Slider Dropdown Question Whats Y…" at bounding box center [165, 184] width 240 height 295
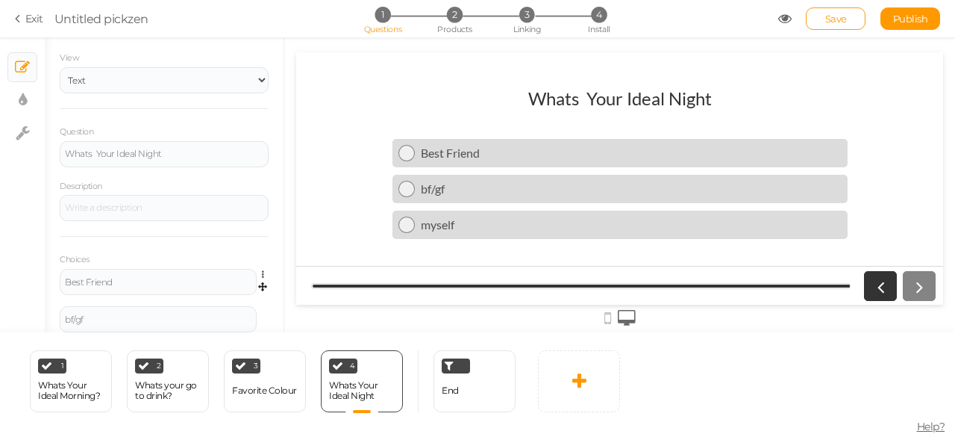
click at [155, 295] on div "Best Friend Settings Delete" at bounding box center [164, 287] width 209 height 37
click at [154, 278] on div "Best Friend" at bounding box center [158, 282] width 187 height 9
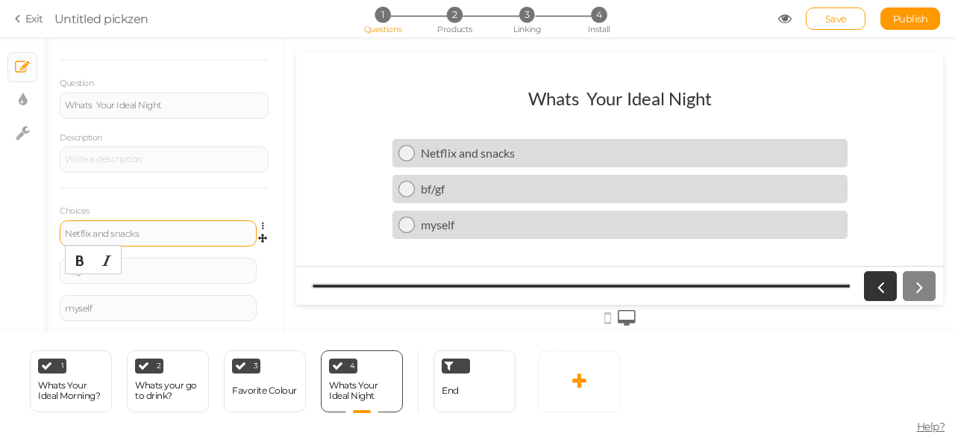
scroll to position [125, 0]
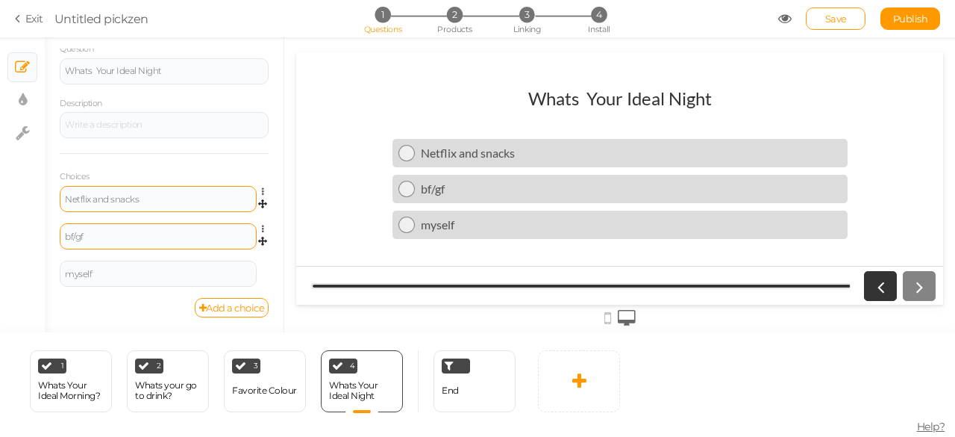
click at [196, 248] on div "bf/gf" at bounding box center [158, 236] width 197 height 26
click at [184, 233] on div "bf/gf" at bounding box center [158, 236] width 187 height 9
click at [184, 233] on div at bounding box center [158, 236] width 187 height 9
click at [238, 303] on link "Add a choice" at bounding box center [232, 307] width 75 height 19
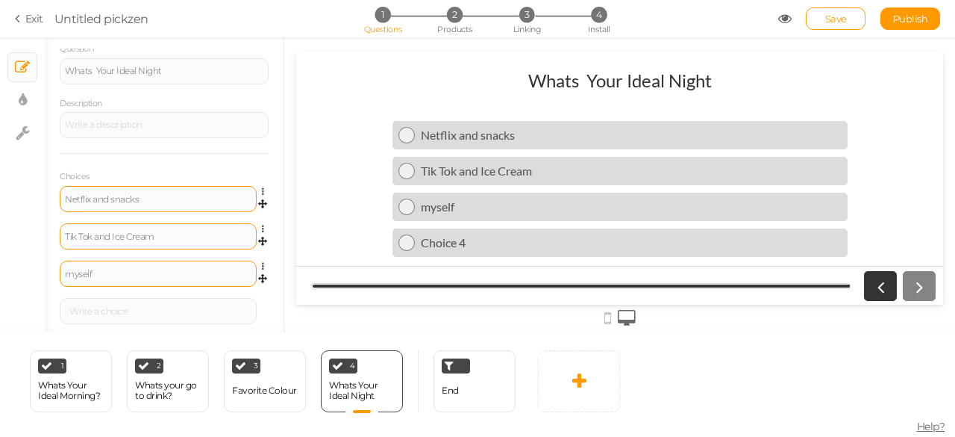
click at [143, 268] on div "myself" at bounding box center [158, 273] width 197 height 26
click at [110, 263] on div "myself" at bounding box center [158, 273] width 197 height 26
click at [109, 272] on div "myself" at bounding box center [158, 273] width 187 height 9
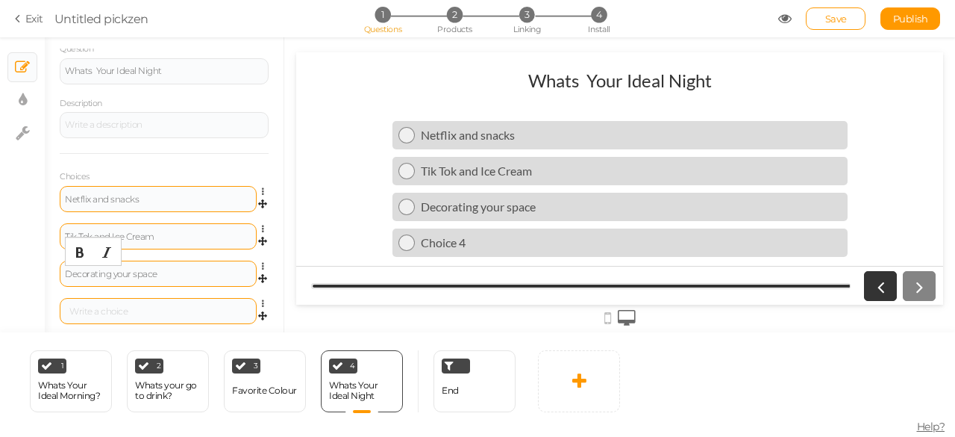
click at [84, 299] on div at bounding box center [158, 311] width 197 height 26
click at [84, 311] on div at bounding box center [158, 311] width 187 height 9
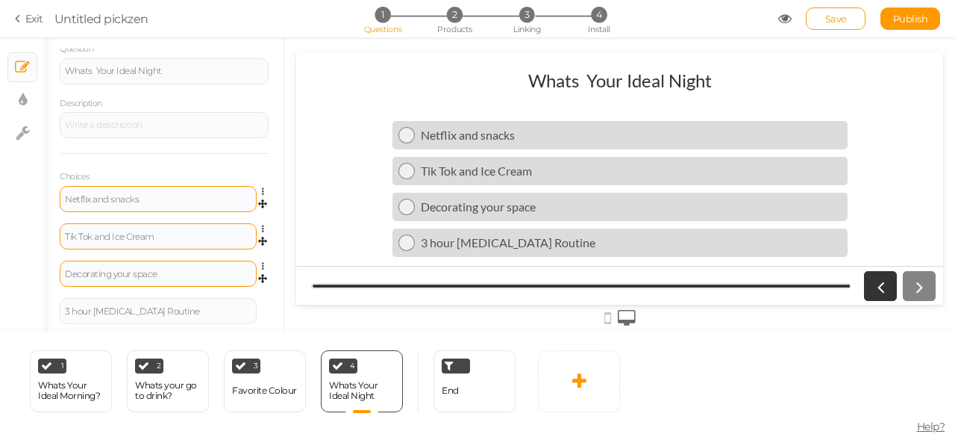
click at [642, 363] on div "1 Whats Your Ideal Morning? × Define the conditions to show this slide. Clone C…" at bounding box center [477, 384] width 955 height 104
click at [474, 389] on div "End" at bounding box center [475, 381] width 82 height 62
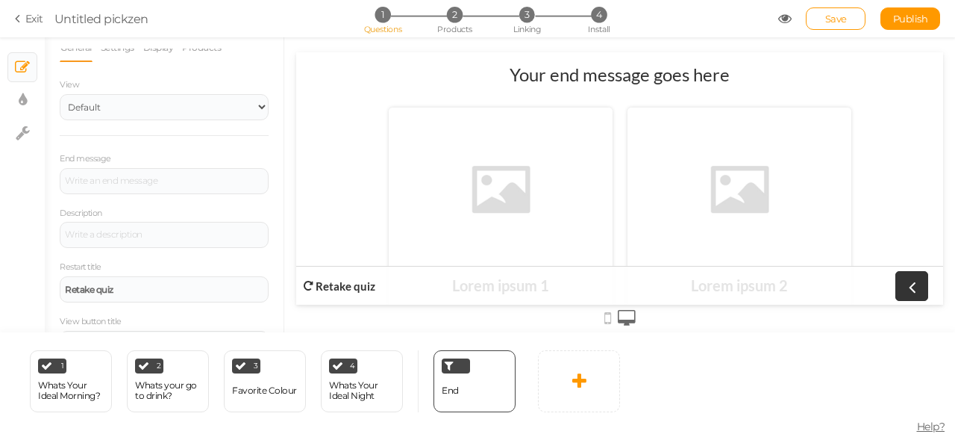
scroll to position [0, 0]
drag, startPoint x: 276, startPoint y: 166, endPoint x: 3, endPoint y: 67, distance: 290.3
